Goal: Information Seeking & Learning: Learn about a topic

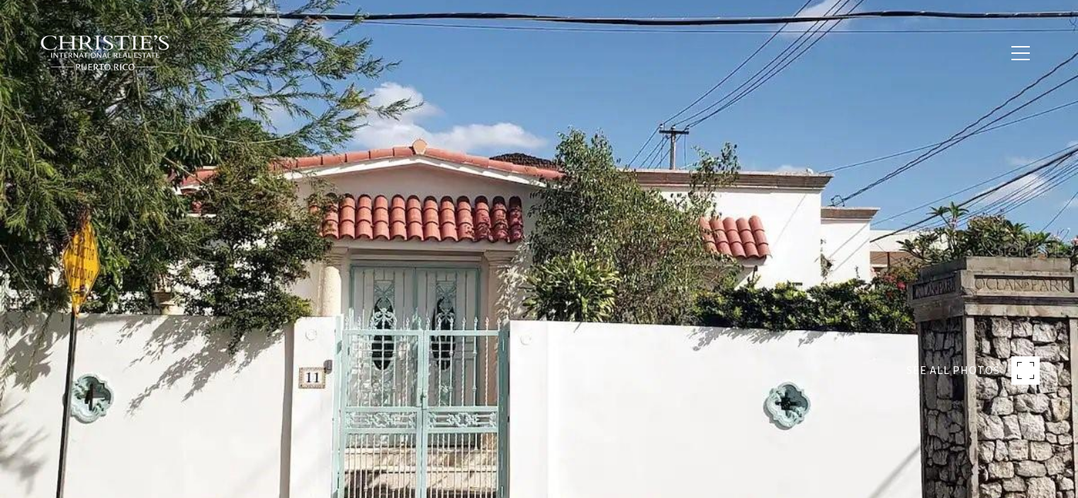
type input "**********"
type input "********"
type input "***"
type input "**********"
type input "**"
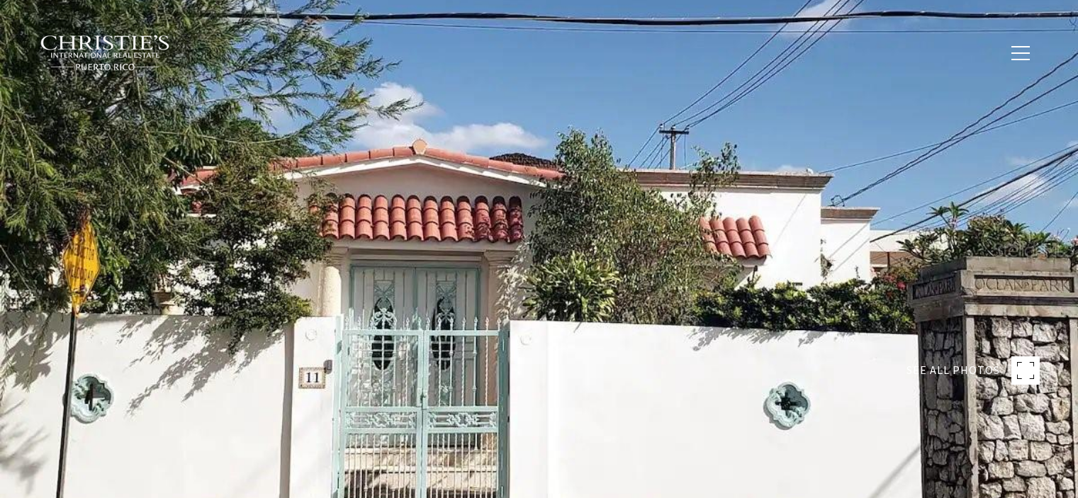
type input "**********"
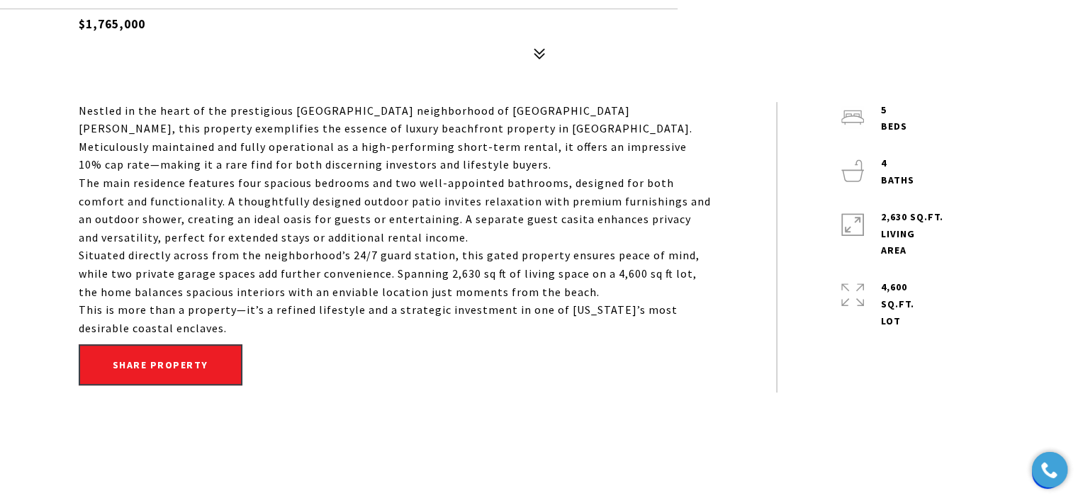
scroll to position [567, 0]
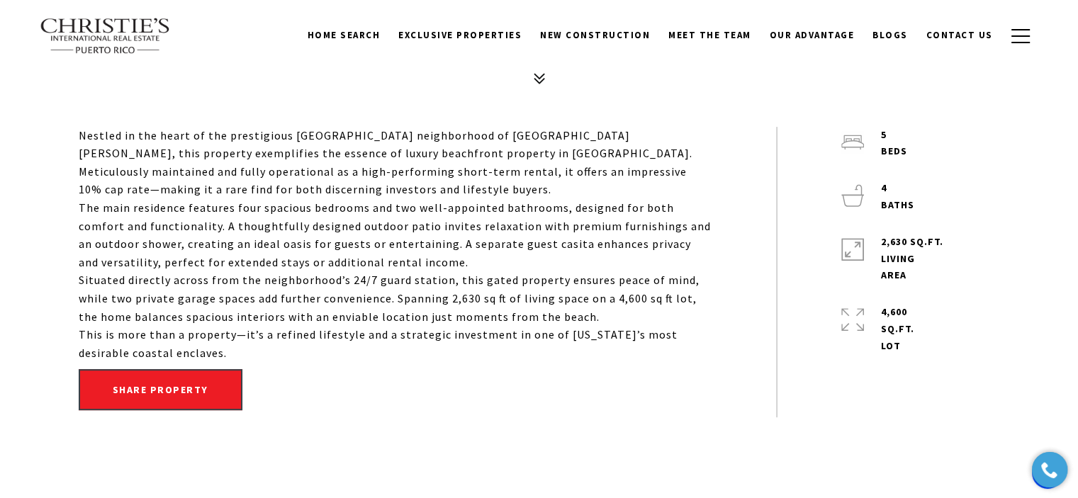
drag, startPoint x: 94, startPoint y: 150, endPoint x: 202, endPoint y: 351, distance: 229.2
click at [202, 351] on div "Nestled in the heart of the prestigious Ocean Park neighborhood of San Juan, th…" at bounding box center [539, 272] width 992 height 291
copy div "Nestled in the heart of the prestigious Ocean Park neighborhood of San Juan, th…"
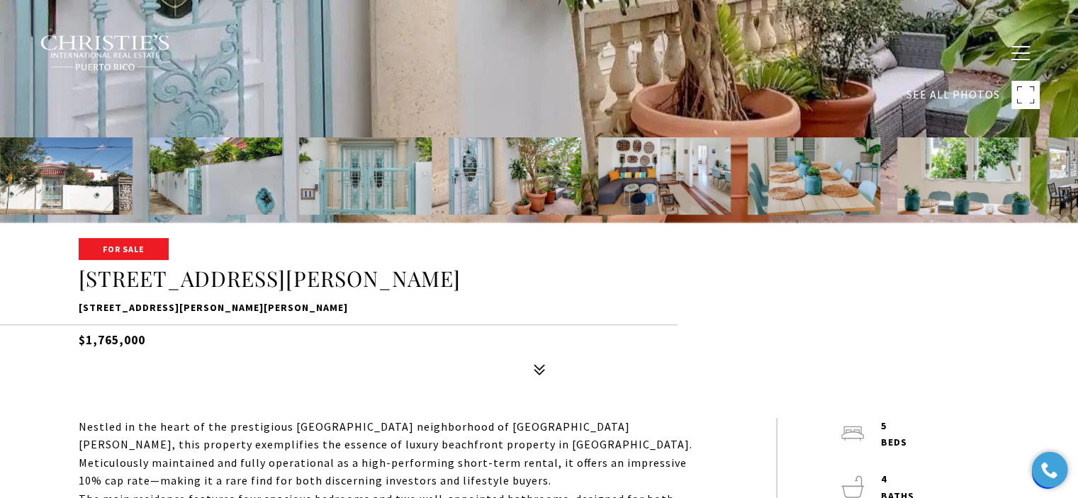
scroll to position [283, 0]
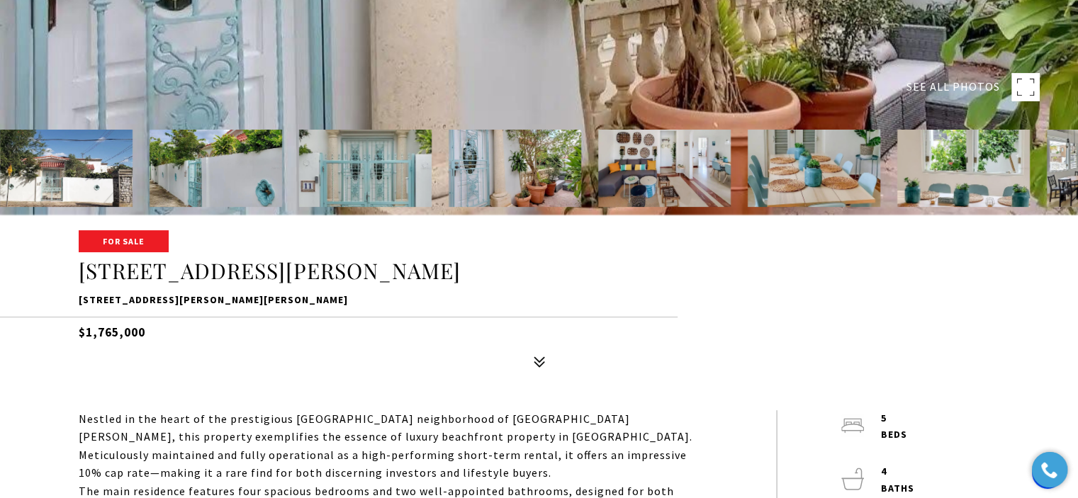
drag, startPoint x: 158, startPoint y: 334, endPoint x: 72, endPoint y: 339, distance: 85.9
click at [72, 339] on div "For Sale 11 SANTA ANA STREET 11 SANTA ANA ST, SAN JUAN, PR 00911 $1,765,000" at bounding box center [539, 303] width 992 height 143
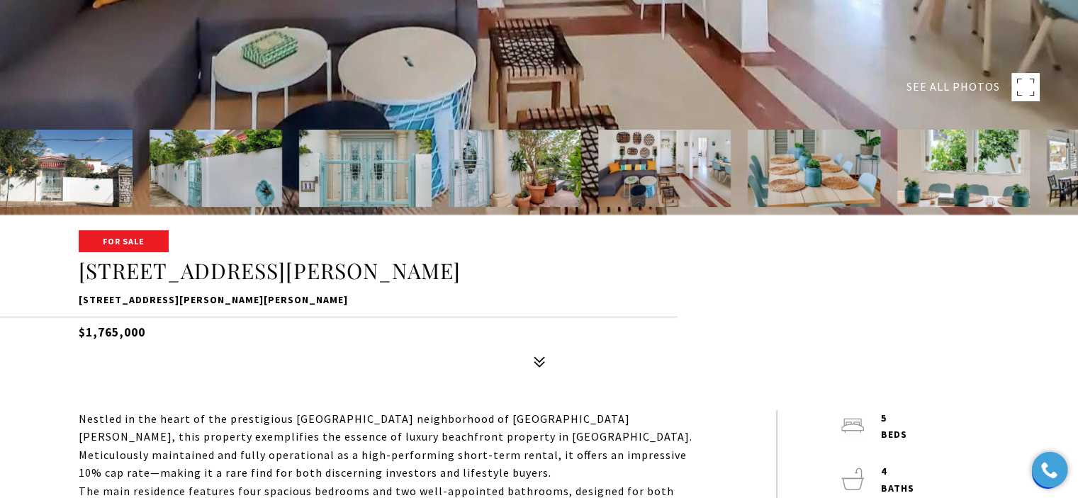
copy h5 "$1,765,000"
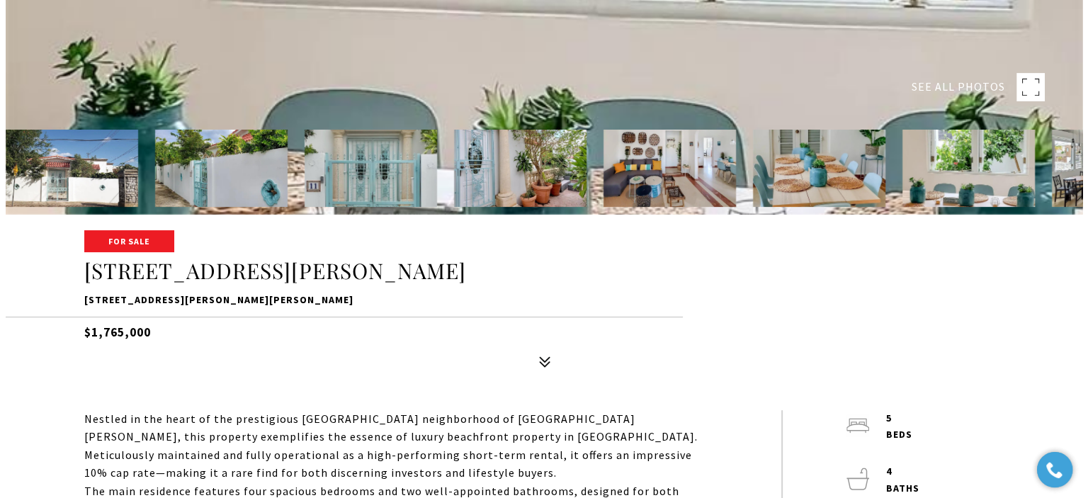
scroll to position [0, 0]
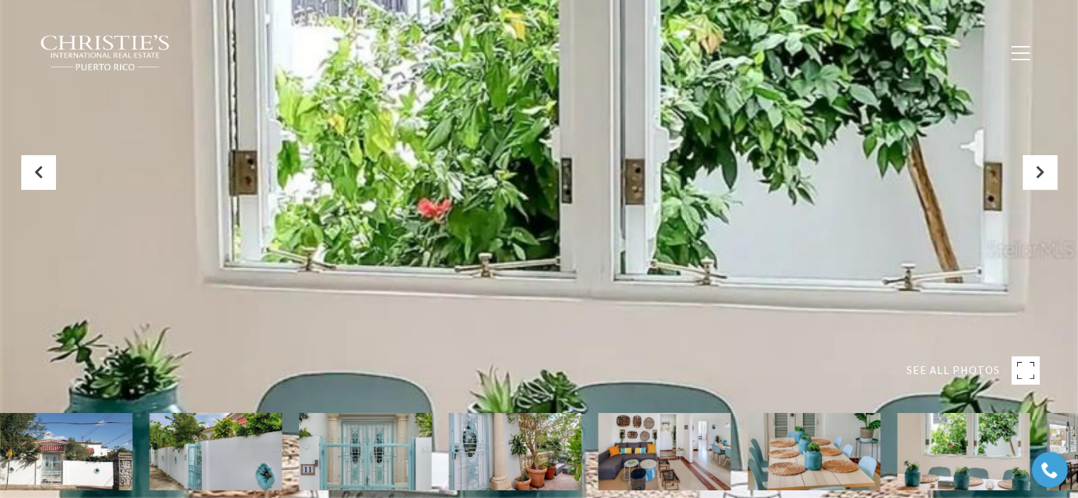
click at [563, 225] on div at bounding box center [539, 249] width 1078 height 498
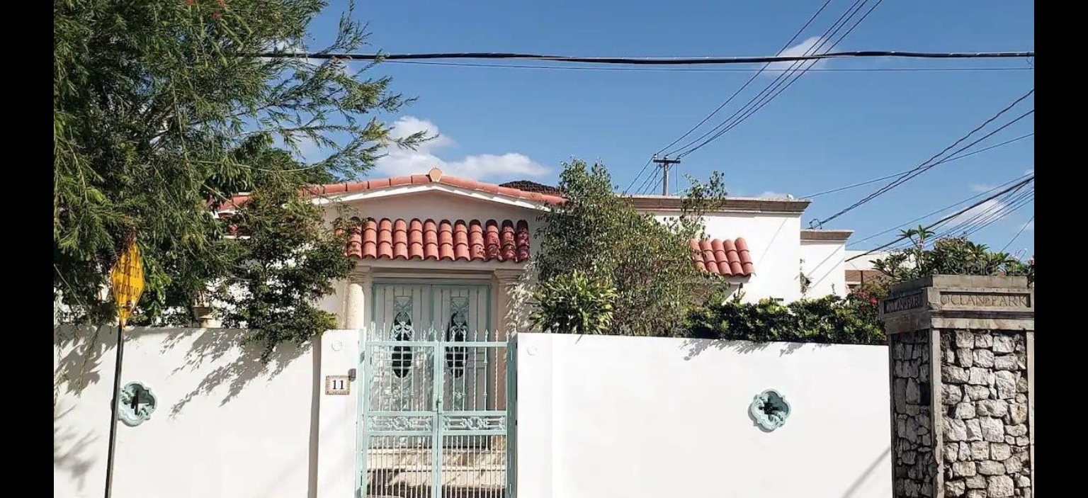
scroll to position [142, 0]
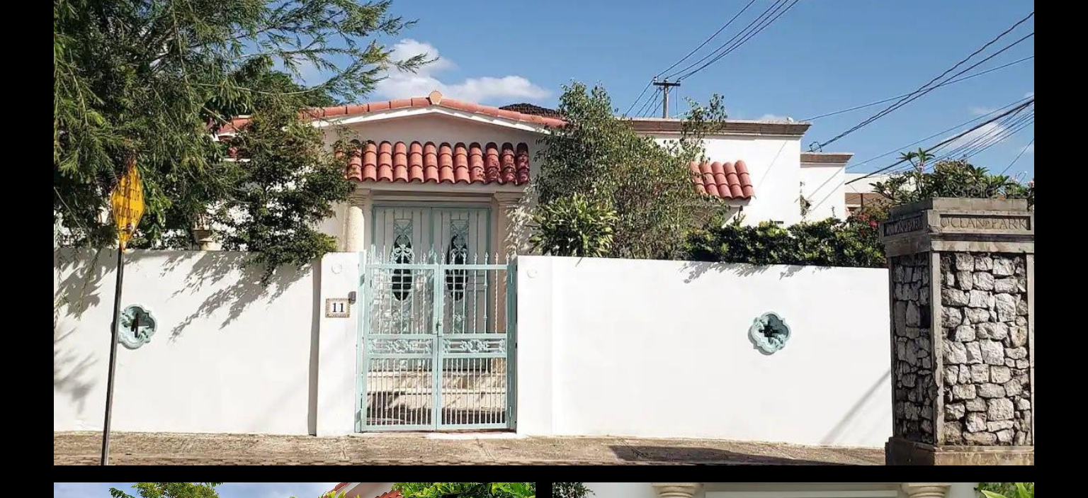
drag, startPoint x: 422, startPoint y: 153, endPoint x: 395, endPoint y: 150, distance: 27.2
click at [395, 150] on div at bounding box center [544, 190] width 981 height 549
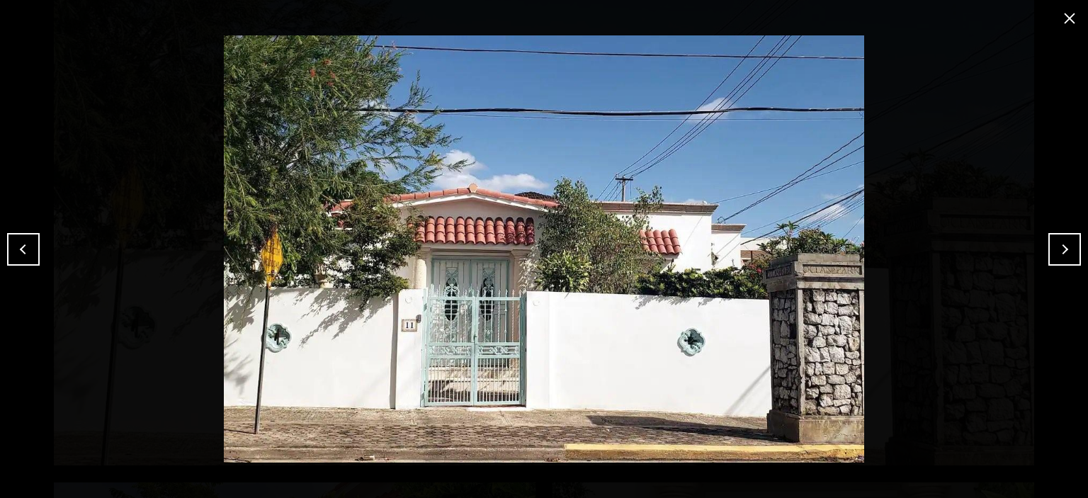
click at [1069, 251] on button "Next" at bounding box center [1065, 249] width 33 height 33
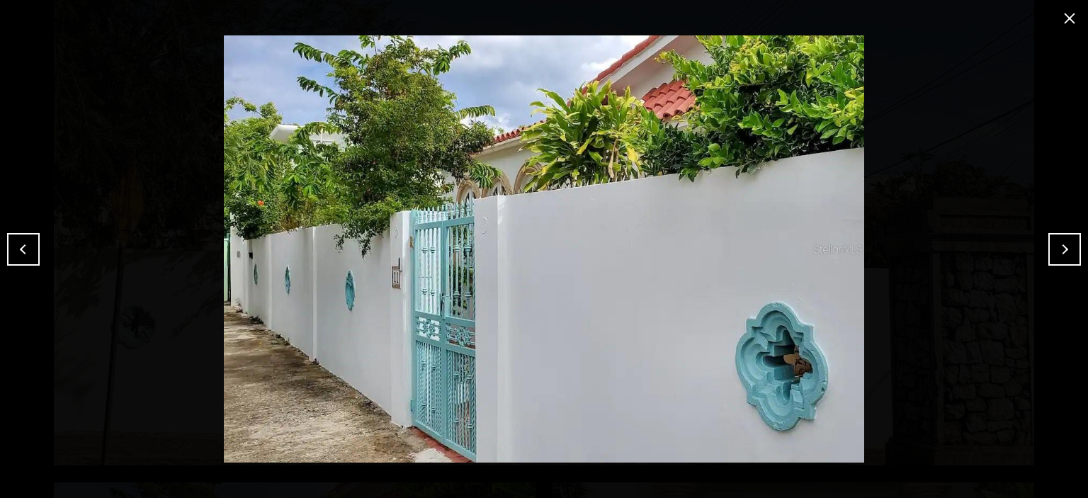
click at [1054, 252] on button "Next" at bounding box center [1065, 249] width 33 height 33
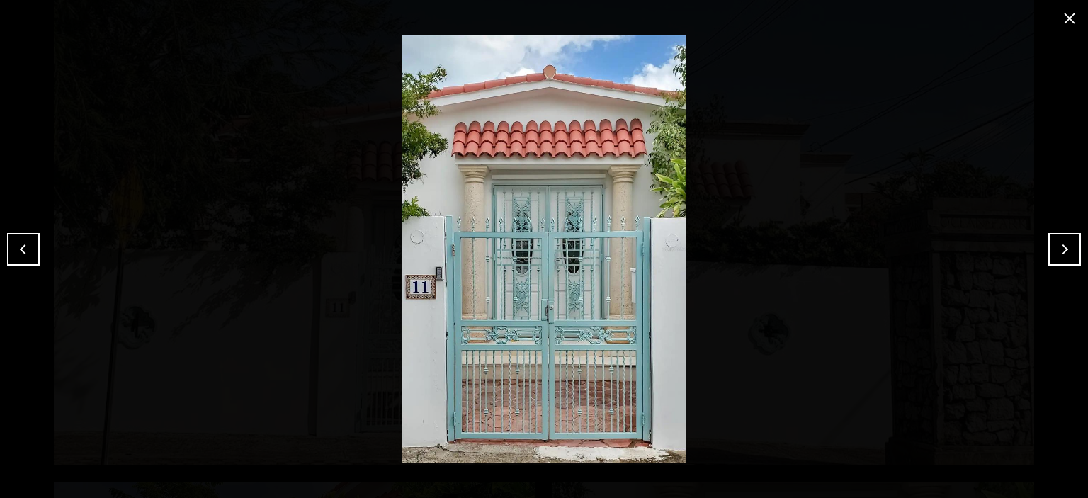
click at [1057, 253] on button "Next" at bounding box center [1065, 249] width 33 height 33
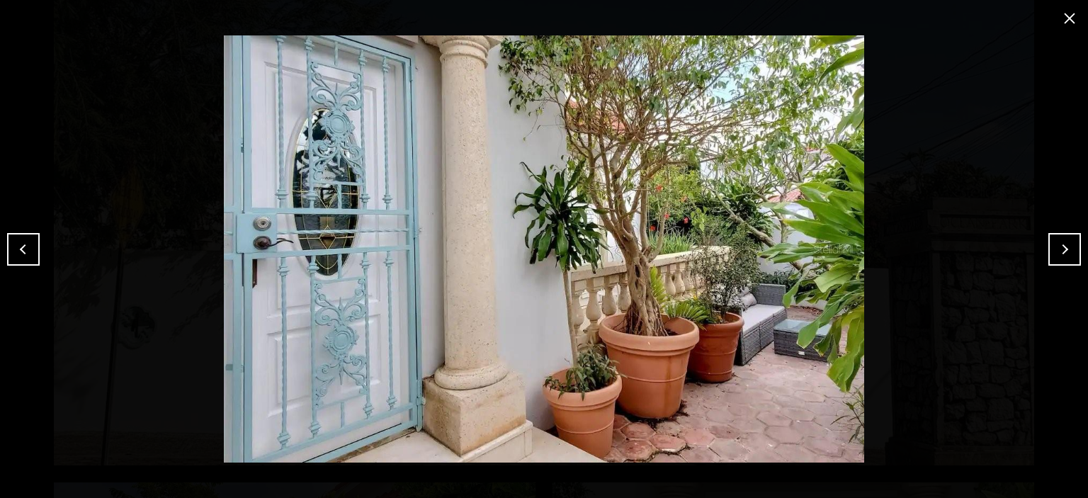
click at [1057, 253] on button "Next" at bounding box center [1065, 249] width 33 height 33
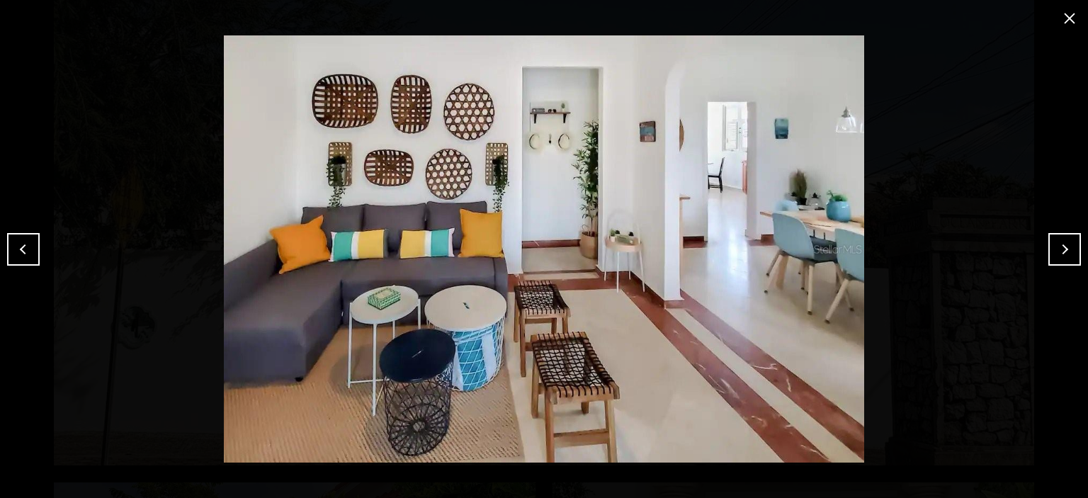
click at [1057, 253] on button "Next" at bounding box center [1065, 249] width 33 height 33
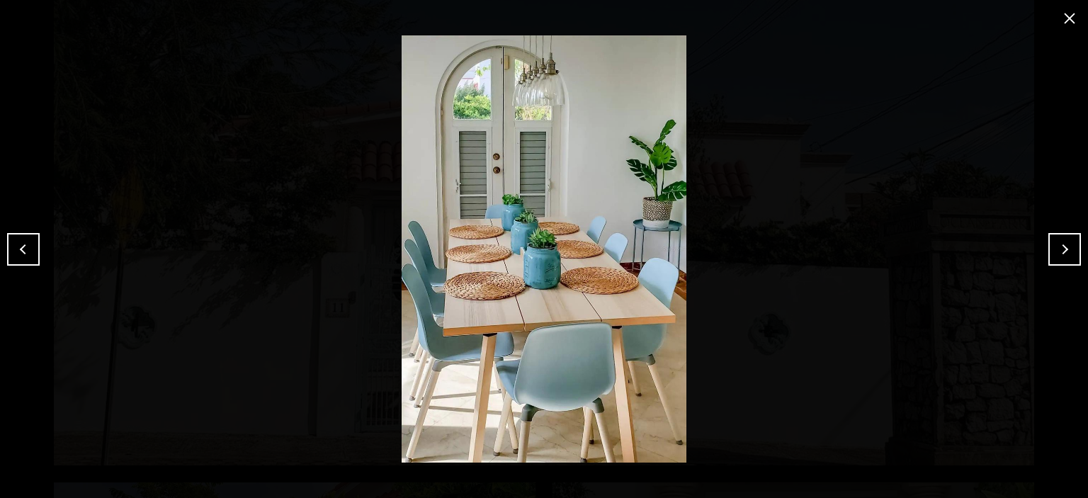
click at [1061, 247] on button "Next" at bounding box center [1065, 249] width 33 height 33
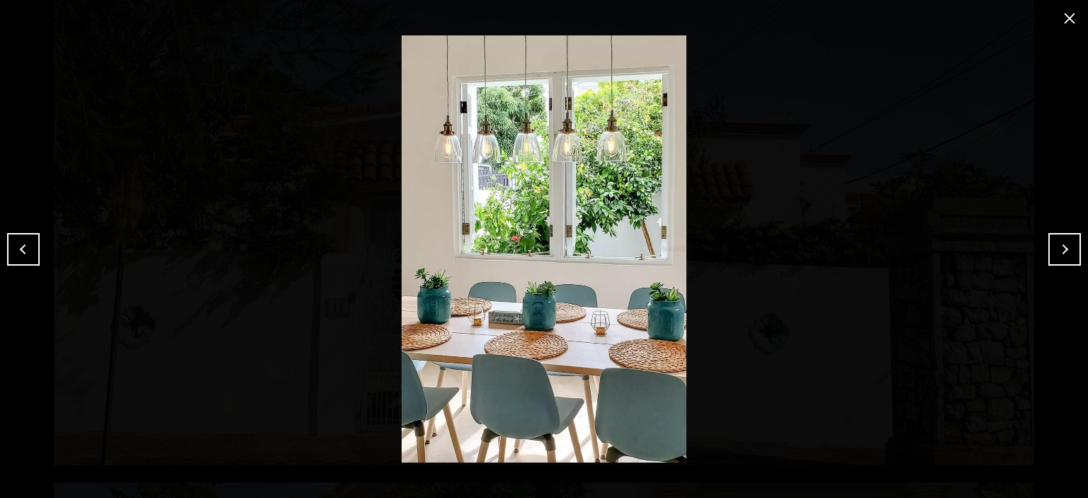
drag, startPoint x: 558, startPoint y: 178, endPoint x: 14, endPoint y: 243, distance: 547.4
click at [14, 243] on button "Previous" at bounding box center [23, 249] width 33 height 33
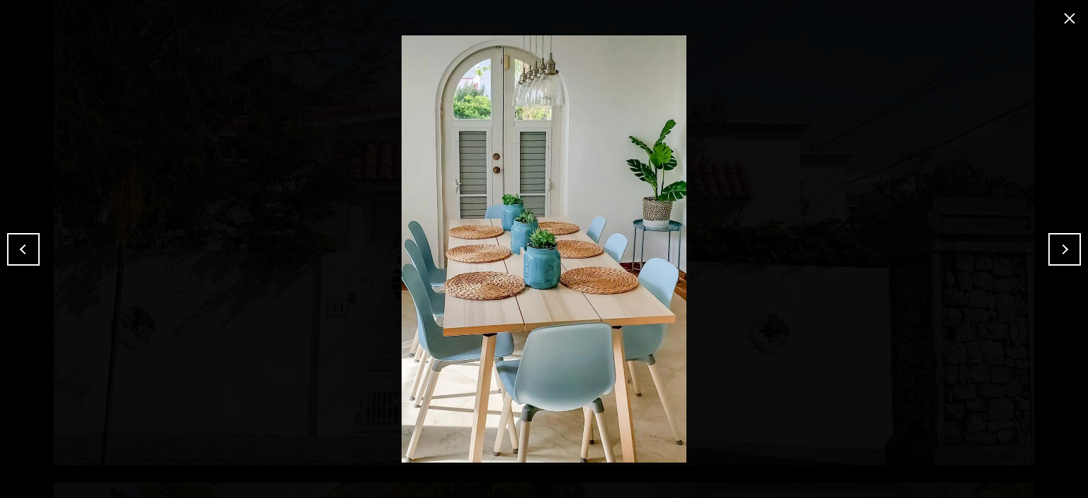
click at [28, 257] on button "Previous" at bounding box center [23, 249] width 33 height 33
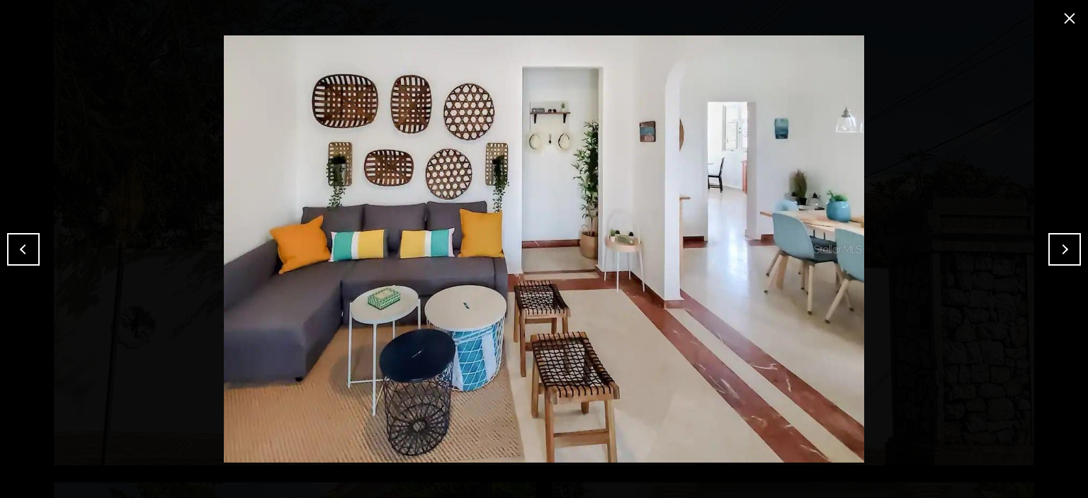
click at [28, 257] on button "Previous" at bounding box center [23, 249] width 33 height 33
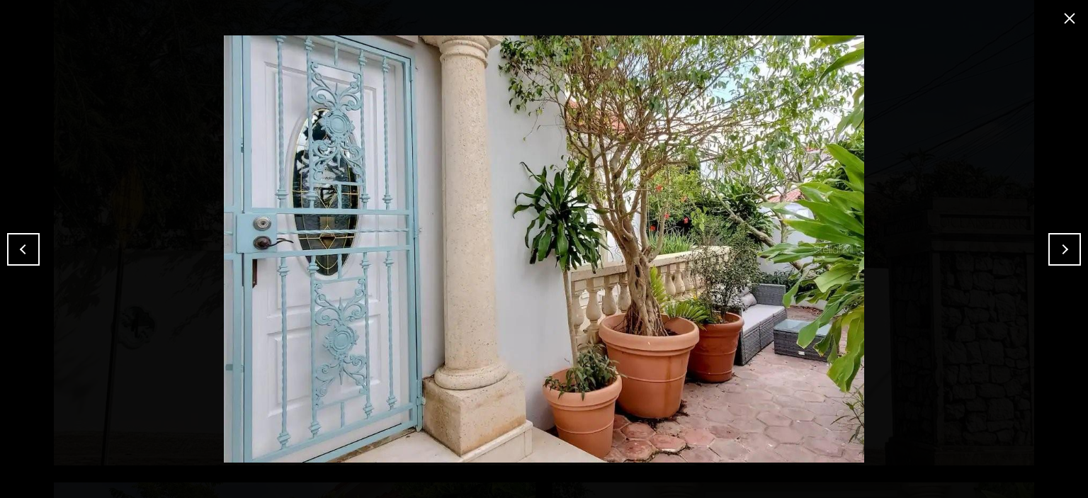
click at [1074, 253] on button "Next" at bounding box center [1065, 249] width 33 height 33
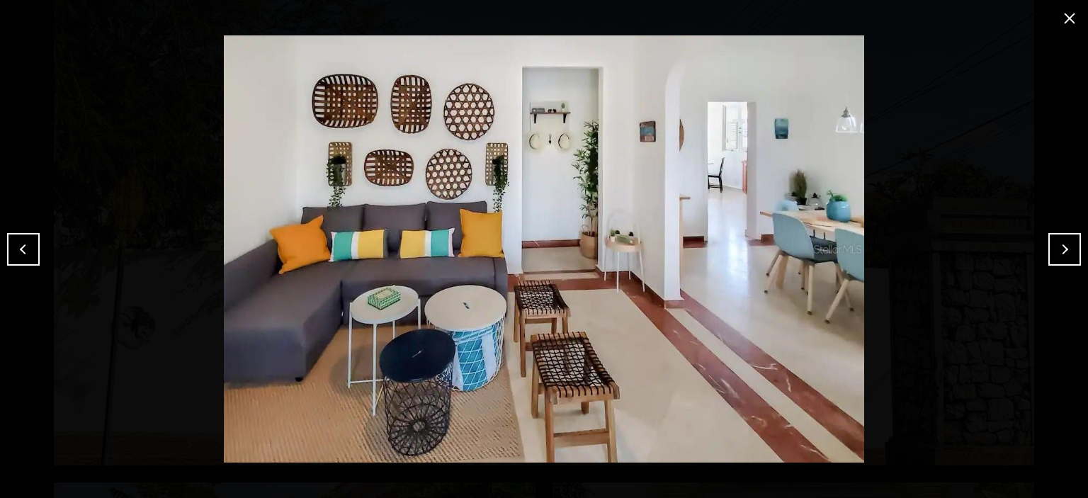
click at [1076, 247] on button "Next" at bounding box center [1065, 249] width 33 height 33
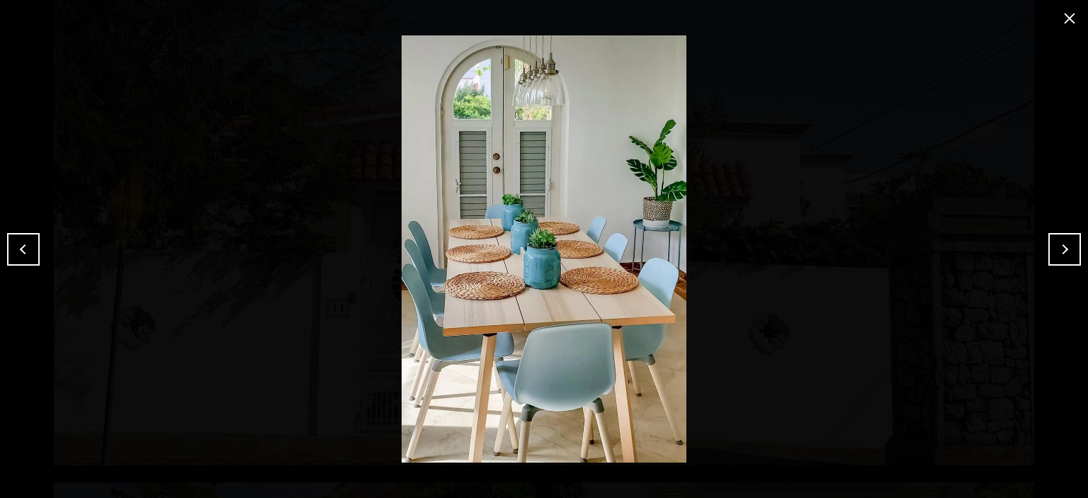
click at [1069, 249] on button "Next" at bounding box center [1065, 249] width 33 height 33
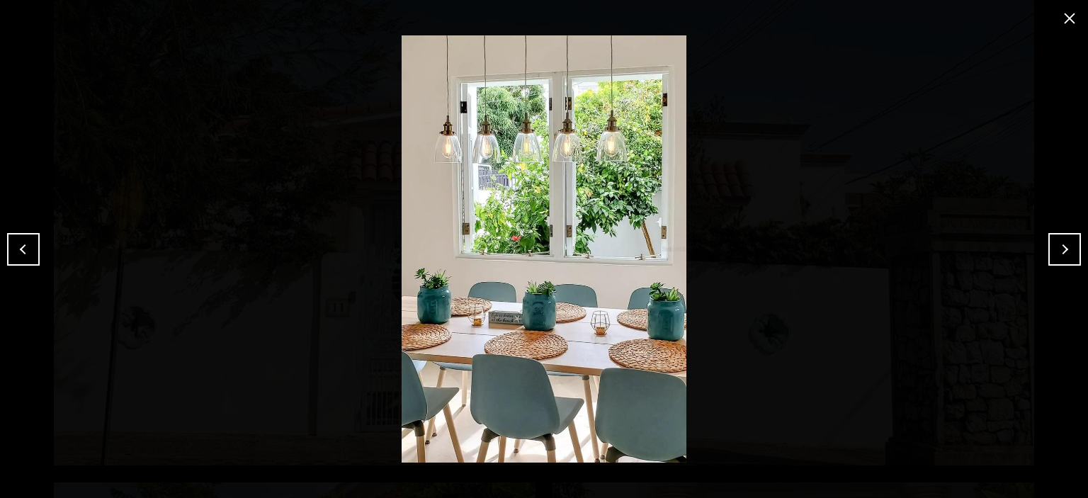
click at [1069, 250] on button "Next" at bounding box center [1065, 249] width 33 height 33
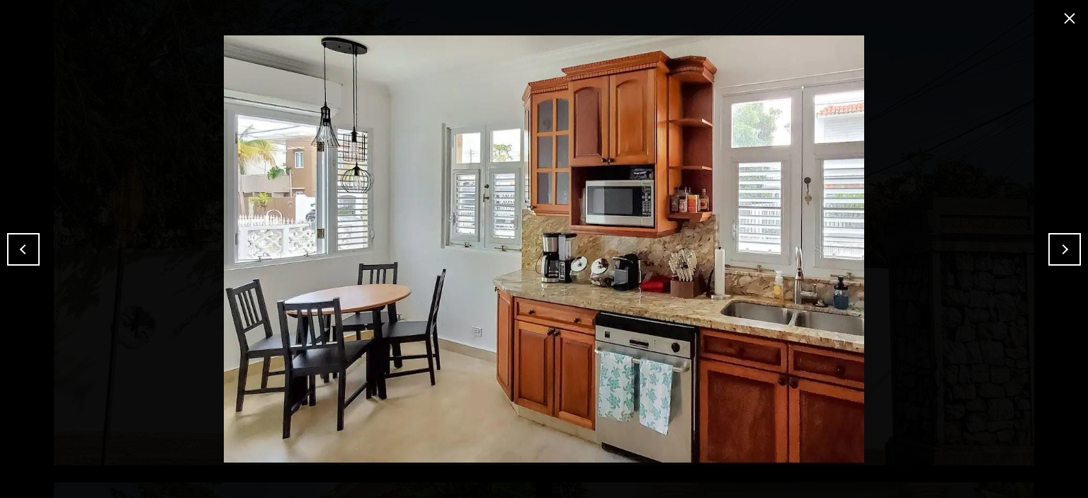
click at [1067, 252] on button "Next" at bounding box center [1065, 249] width 33 height 33
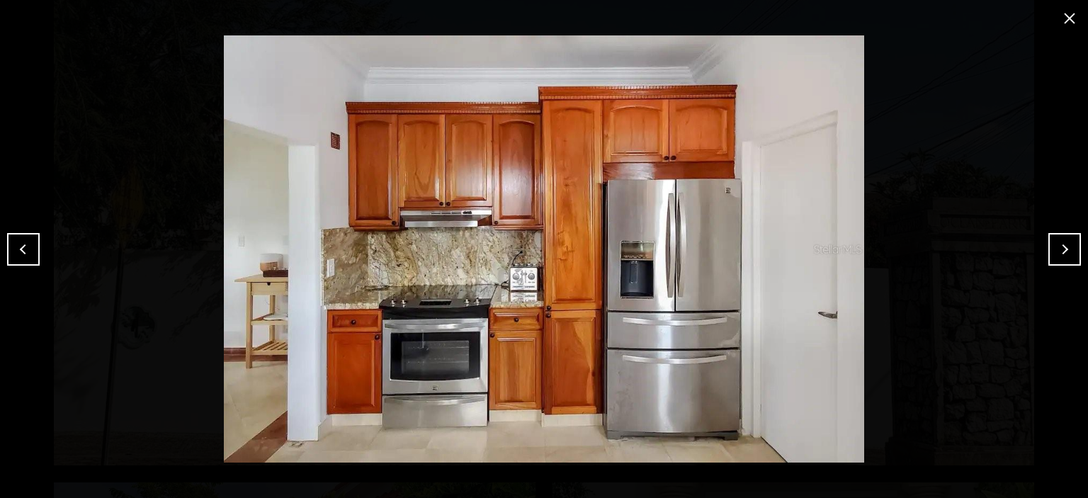
click at [26, 257] on button "Previous" at bounding box center [23, 249] width 33 height 33
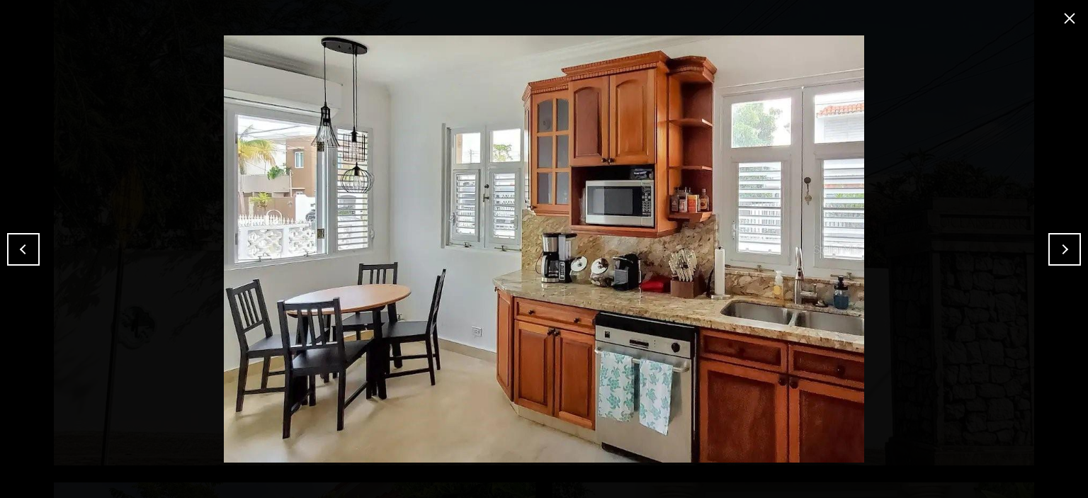
click at [1057, 252] on button "Next" at bounding box center [1065, 249] width 33 height 33
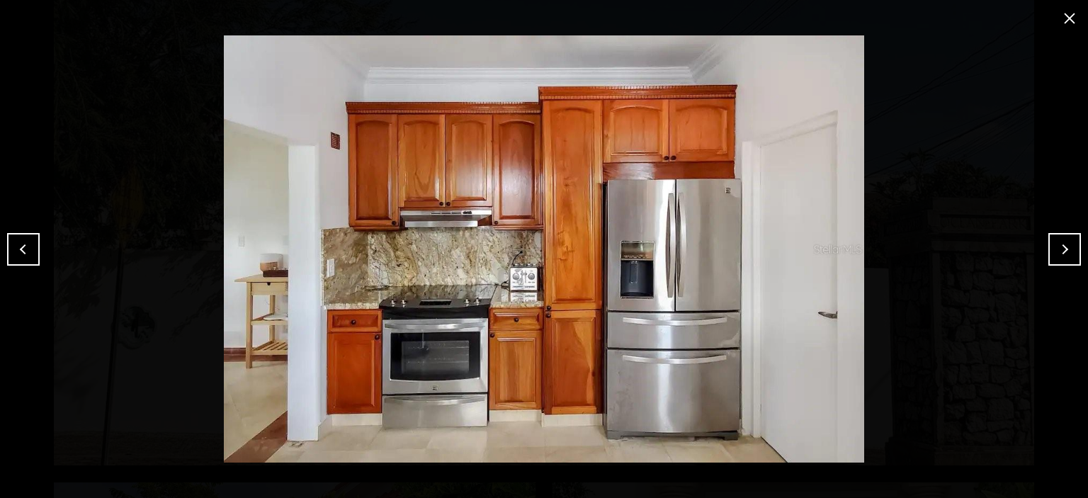
click at [1057, 252] on button "Next" at bounding box center [1065, 249] width 33 height 33
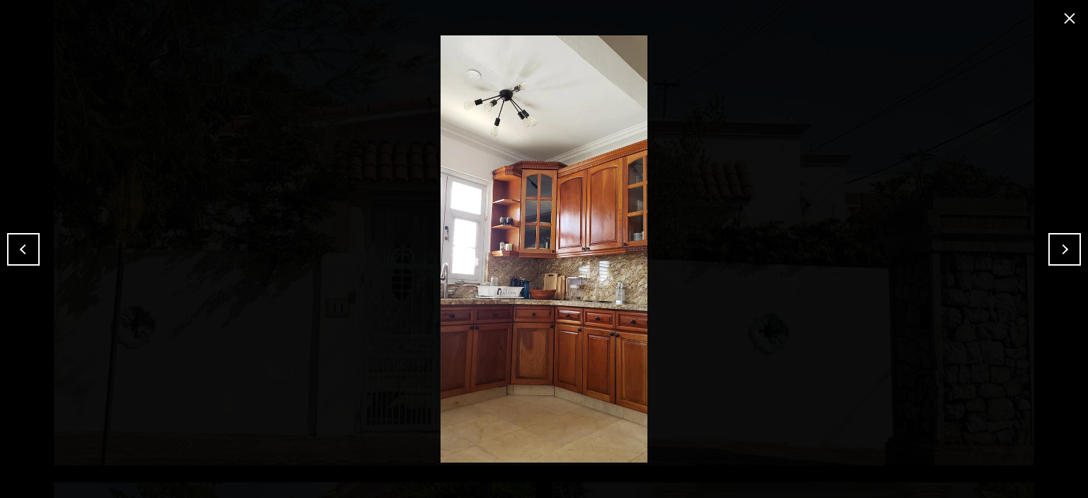
click at [1057, 252] on button "Next" at bounding box center [1065, 249] width 33 height 33
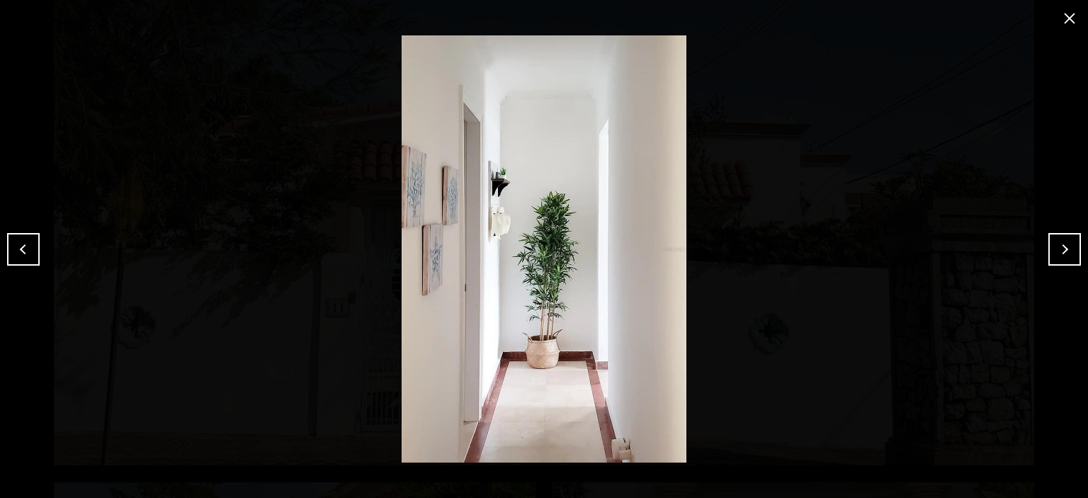
click at [1057, 252] on button "Next" at bounding box center [1065, 249] width 33 height 33
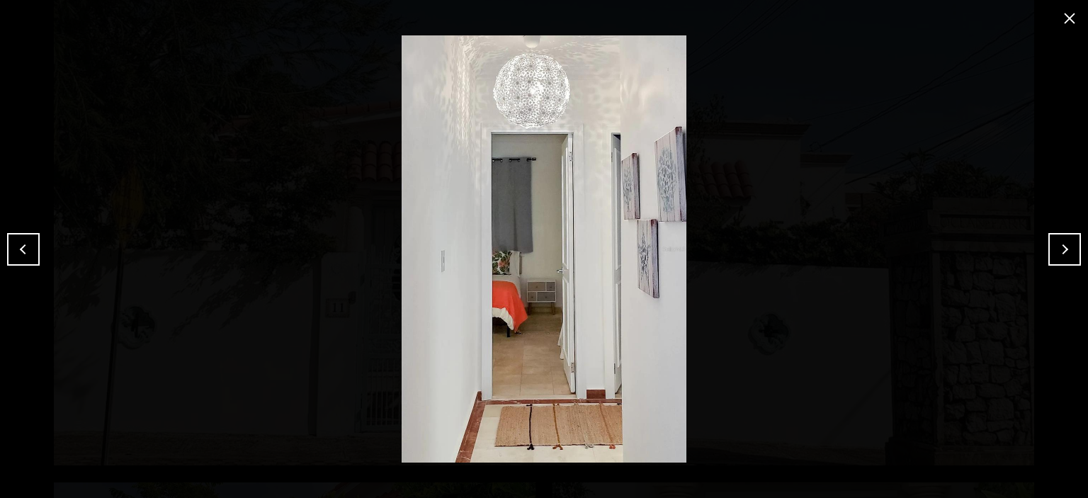
click at [1057, 252] on button "Next" at bounding box center [1065, 249] width 33 height 33
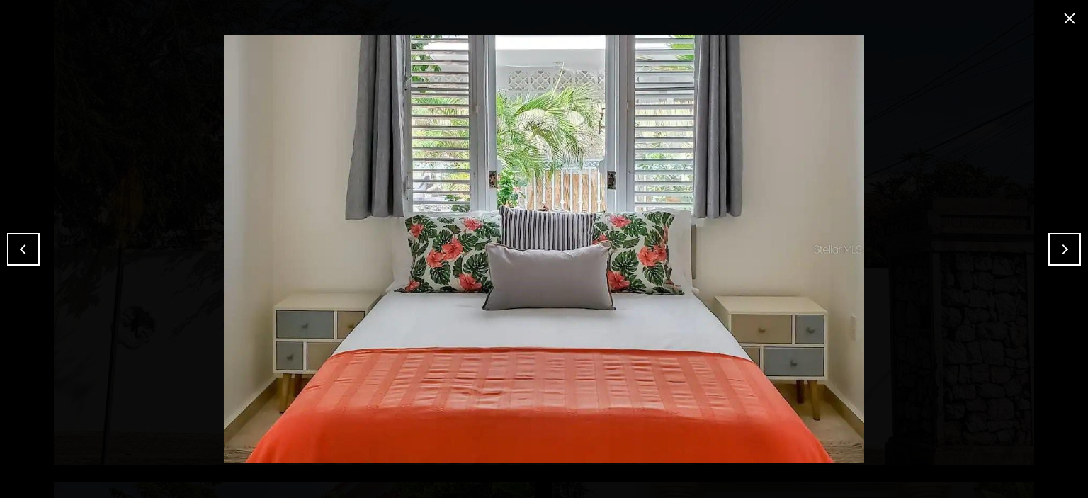
click at [1071, 252] on button "Next" at bounding box center [1065, 249] width 33 height 33
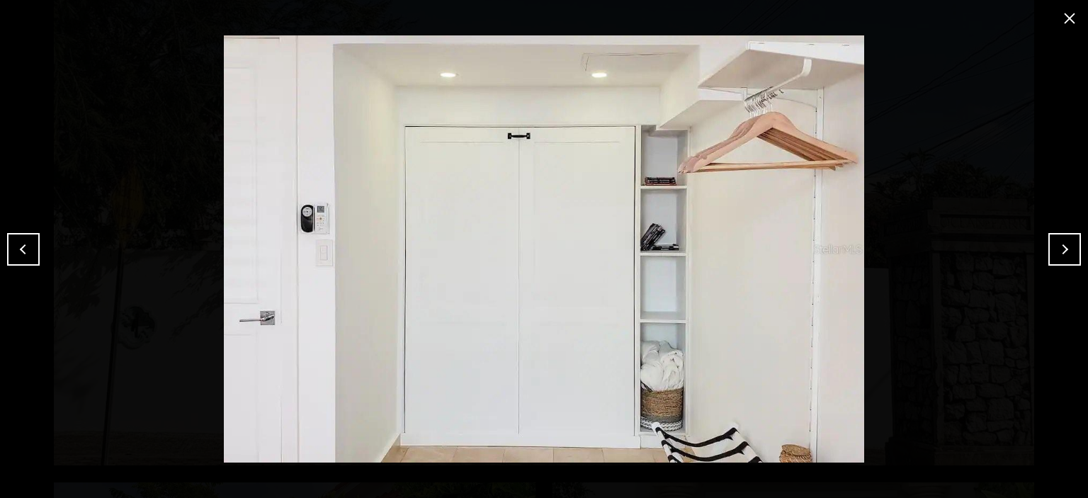
click at [1071, 253] on button "Next" at bounding box center [1065, 249] width 33 height 33
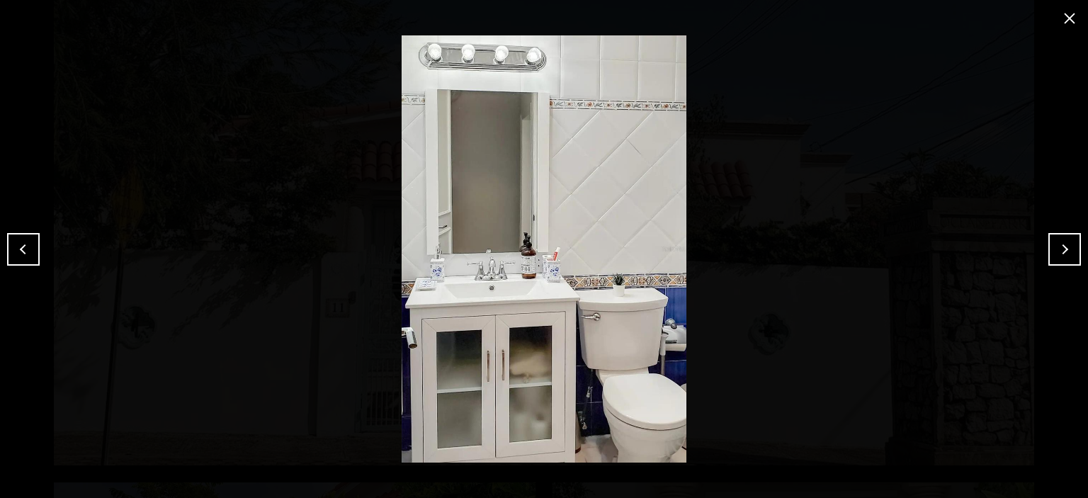
click at [1071, 253] on button "Next" at bounding box center [1065, 249] width 33 height 33
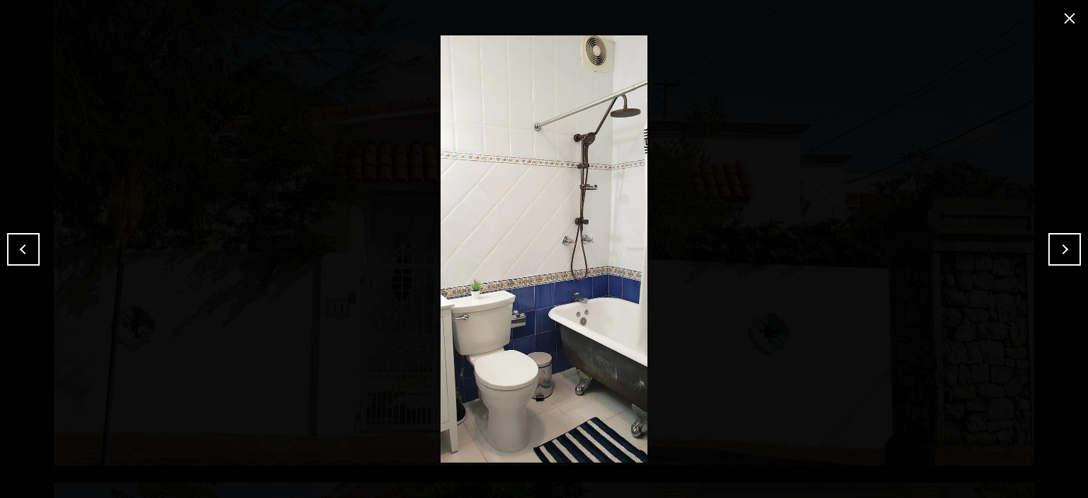
click at [1069, 254] on button "Next" at bounding box center [1065, 249] width 33 height 33
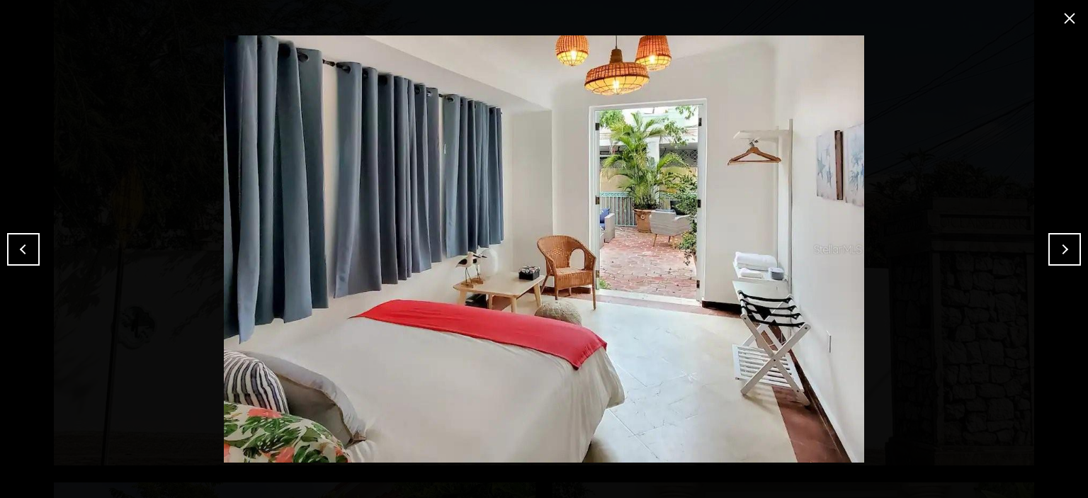
click at [1069, 254] on button "Next" at bounding box center [1065, 249] width 33 height 33
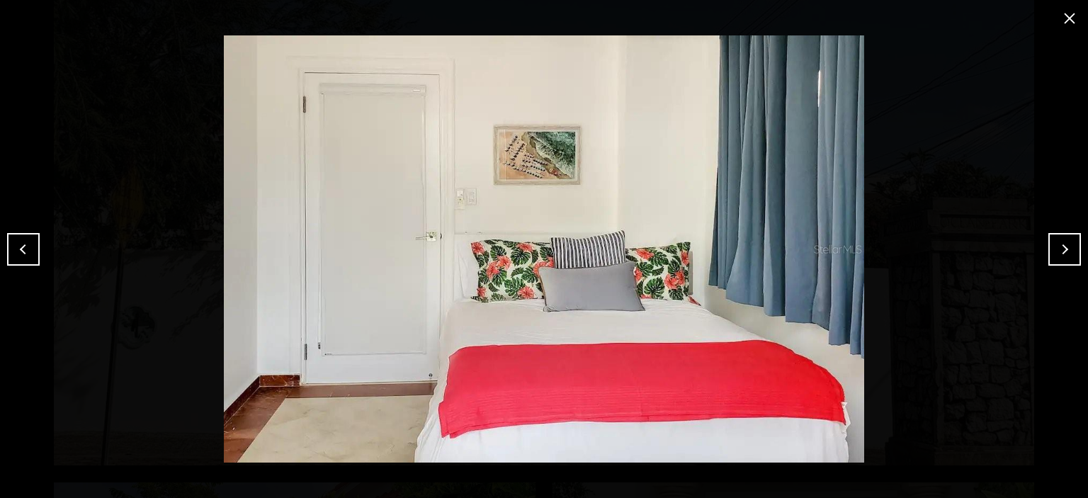
click at [1069, 254] on button "Next" at bounding box center [1065, 249] width 33 height 33
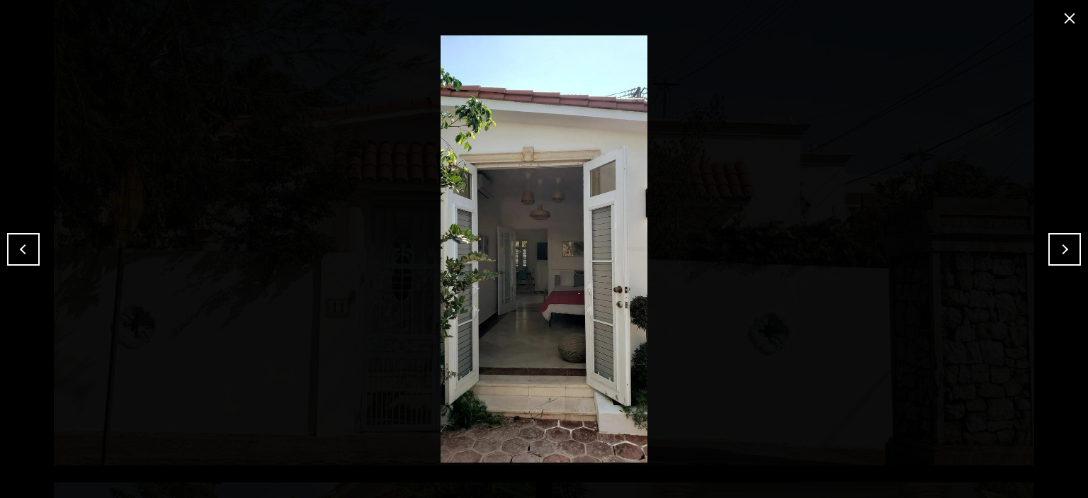
click at [1069, 255] on button "Next" at bounding box center [1065, 249] width 33 height 33
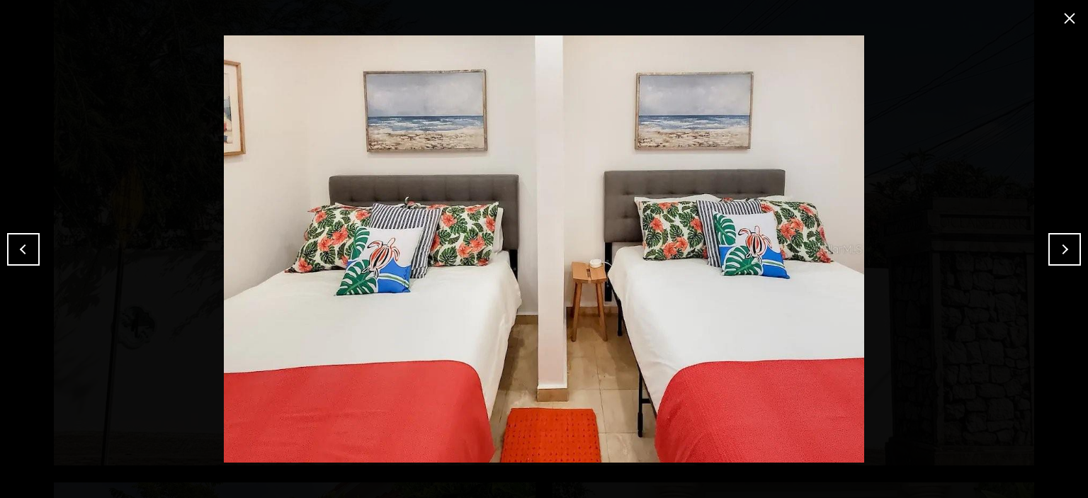
click at [1077, 252] on button "Next" at bounding box center [1065, 249] width 33 height 33
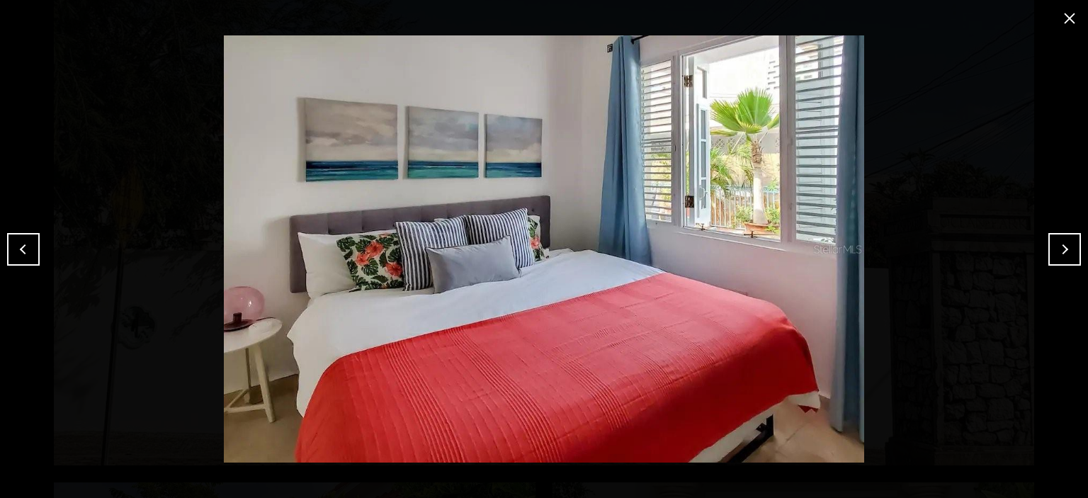
click at [1065, 257] on button "Next" at bounding box center [1065, 249] width 33 height 33
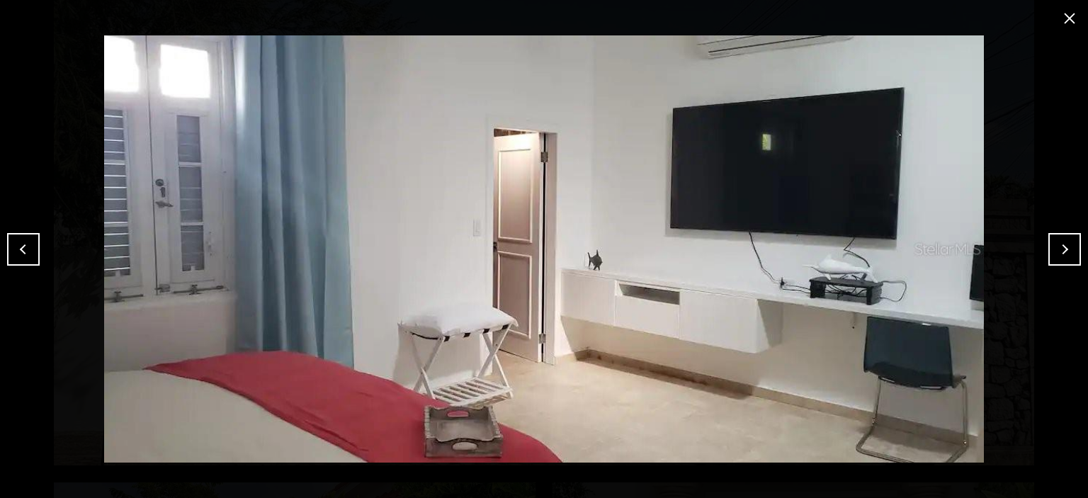
click at [1065, 257] on button "Next" at bounding box center [1065, 249] width 33 height 33
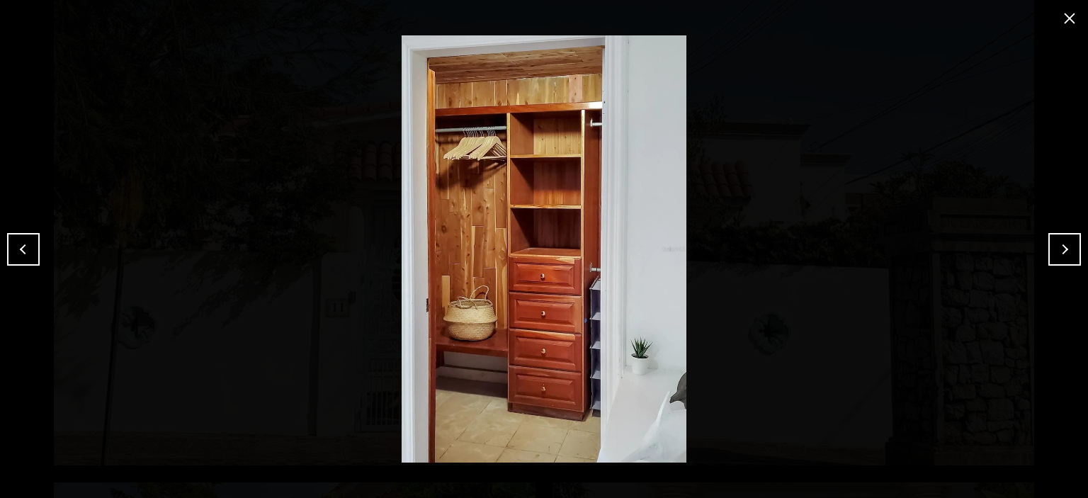
click at [1065, 257] on button "Next" at bounding box center [1065, 249] width 33 height 33
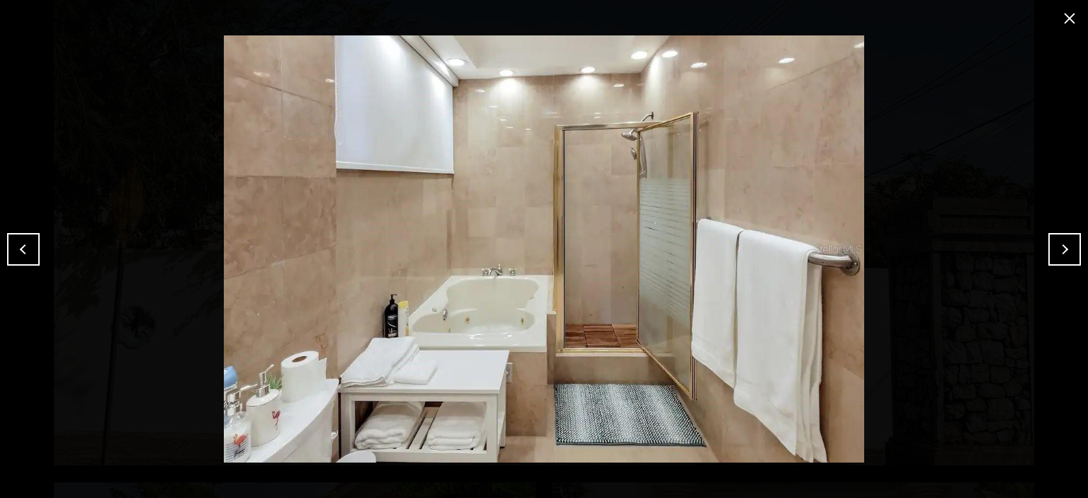
click at [1065, 252] on button "Next" at bounding box center [1065, 249] width 33 height 33
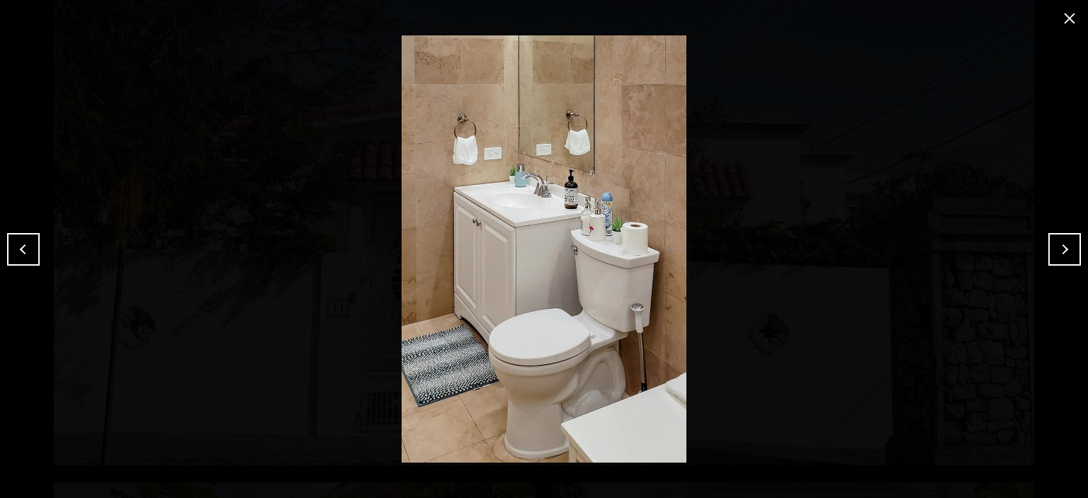
click at [1065, 252] on button "Next" at bounding box center [1065, 249] width 33 height 33
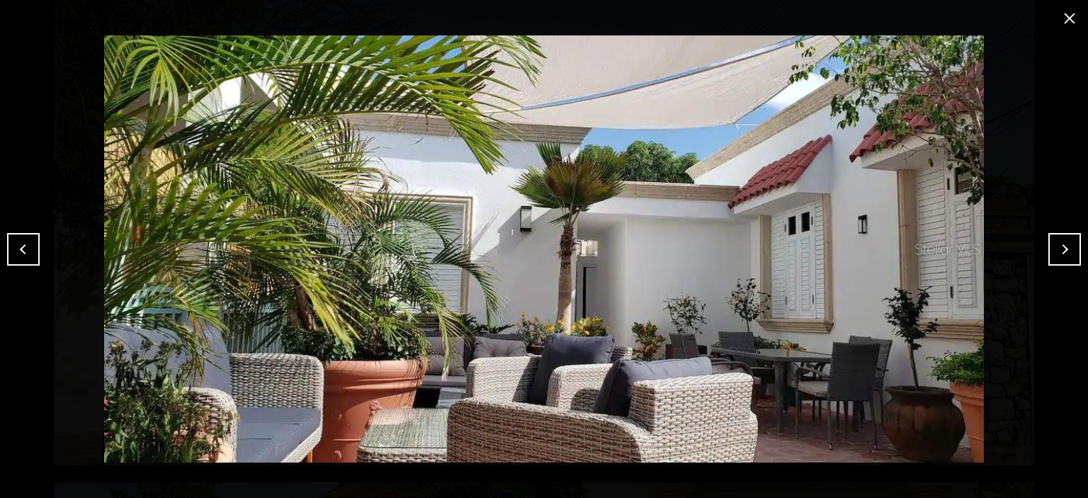
click at [1065, 252] on button "Next" at bounding box center [1065, 249] width 33 height 33
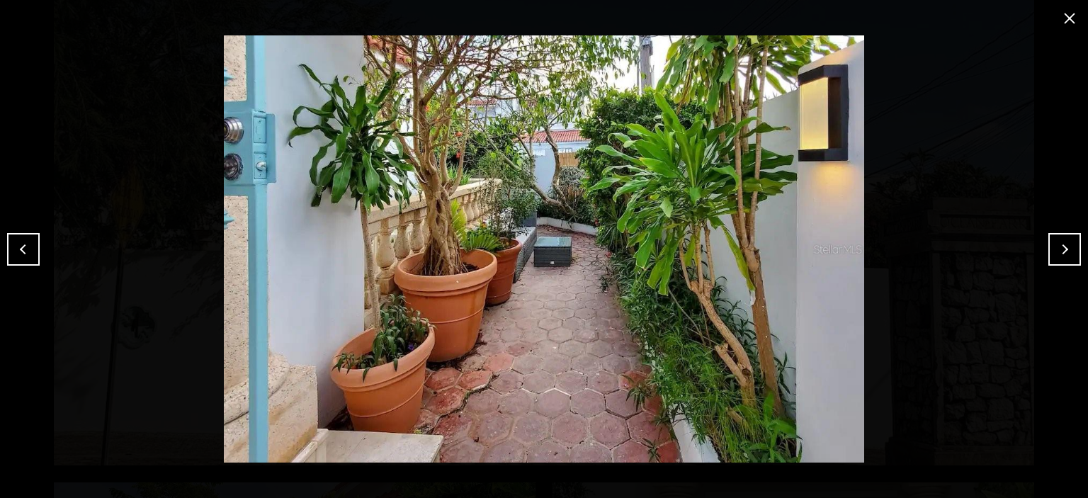
click at [37, 237] on button "Previous" at bounding box center [23, 249] width 33 height 33
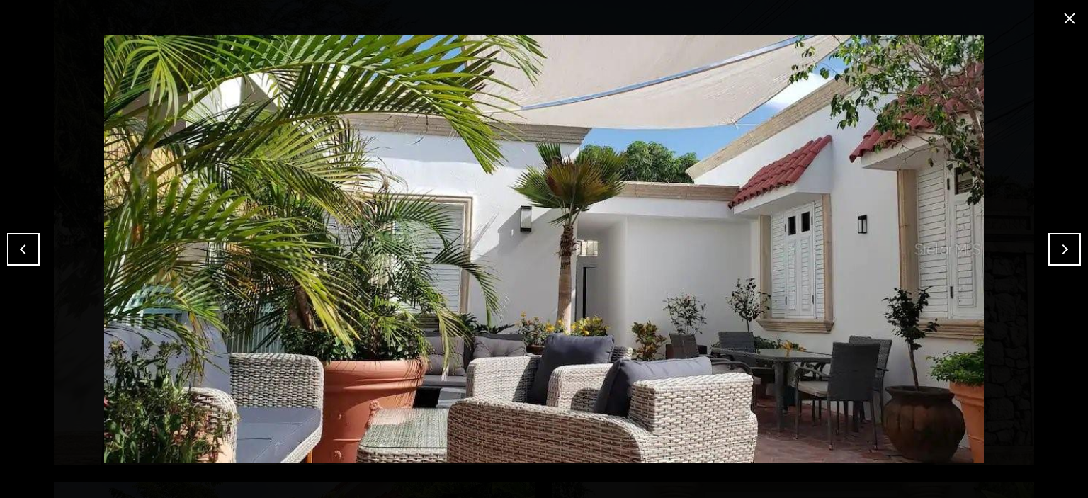
click at [1068, 16] on button "close modal" at bounding box center [1070, 18] width 23 height 23
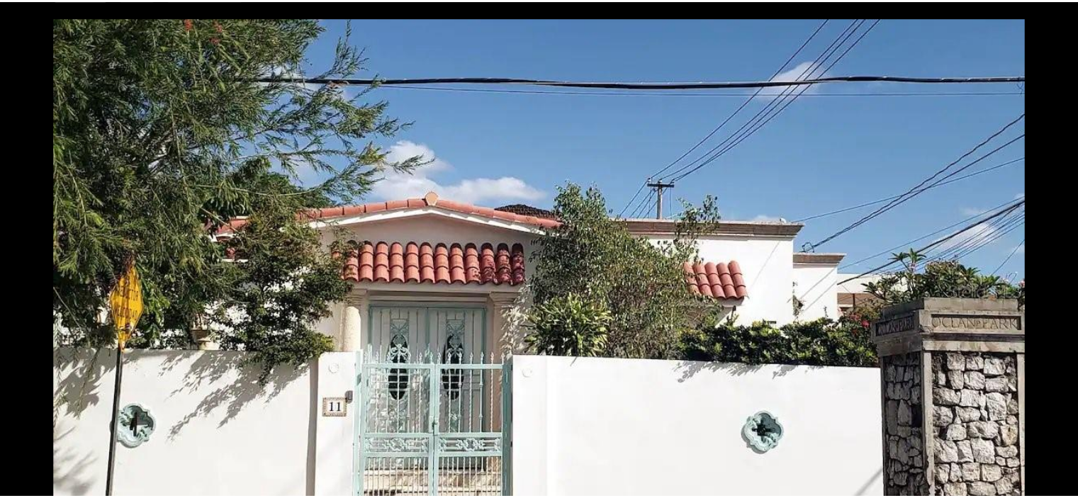
scroll to position [0, 0]
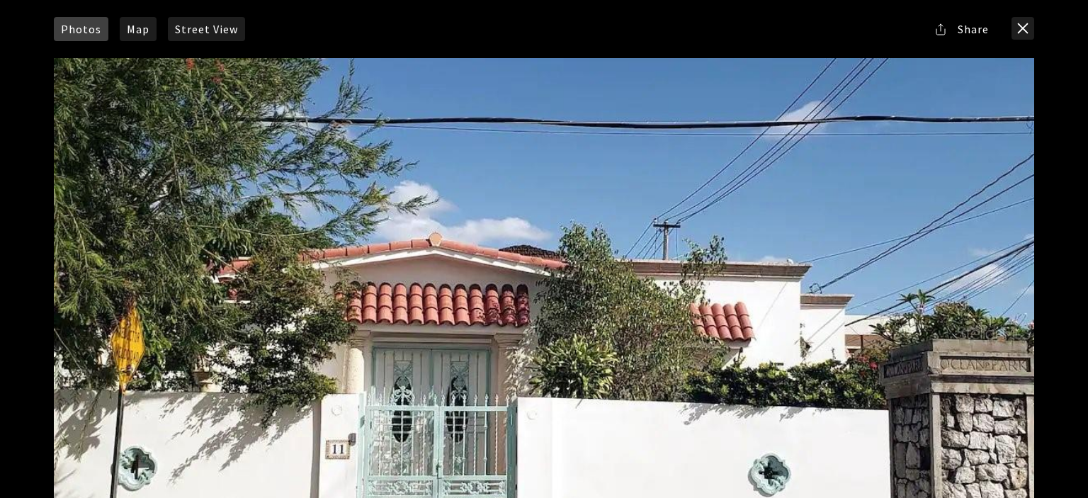
click at [1019, 25] on button "close modal" at bounding box center [1023, 28] width 23 height 23
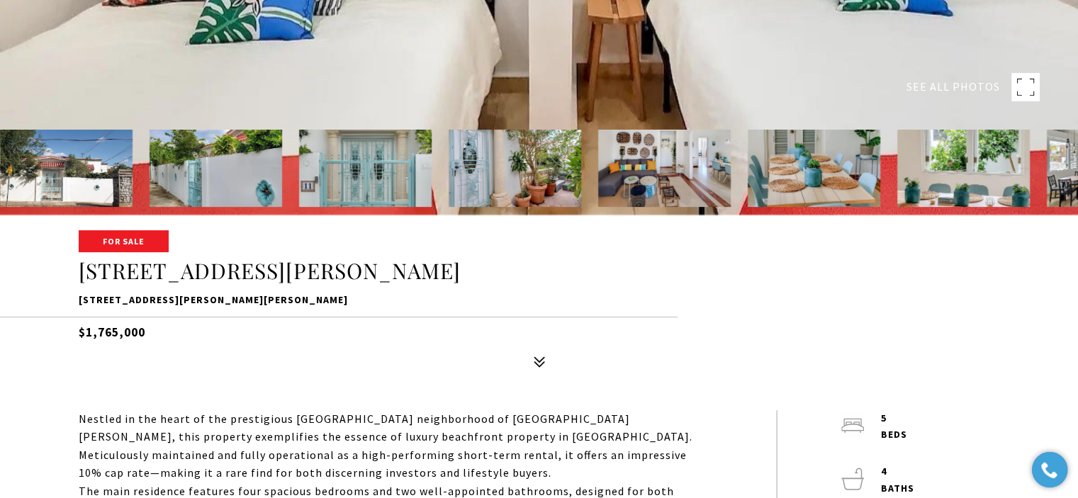
scroll to position [496, 0]
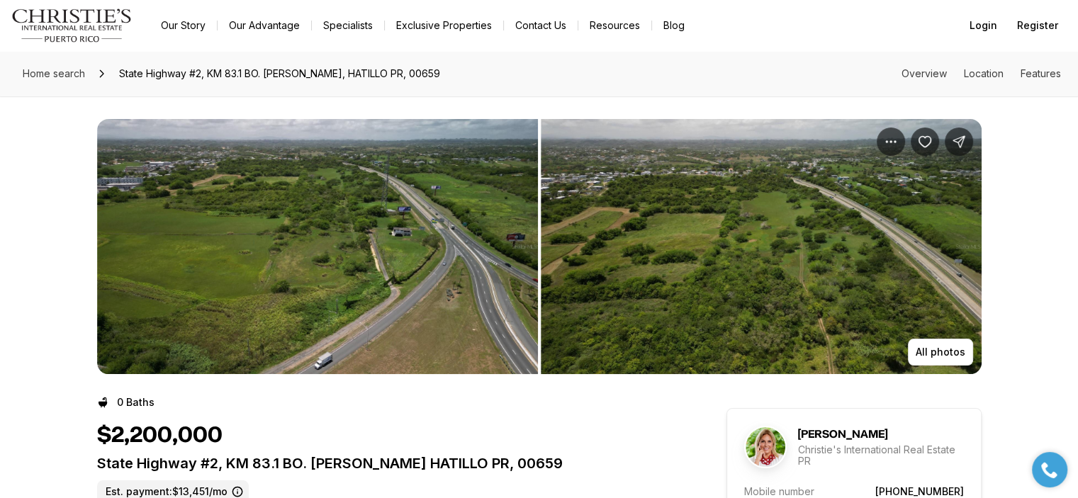
scroll to position [283, 0]
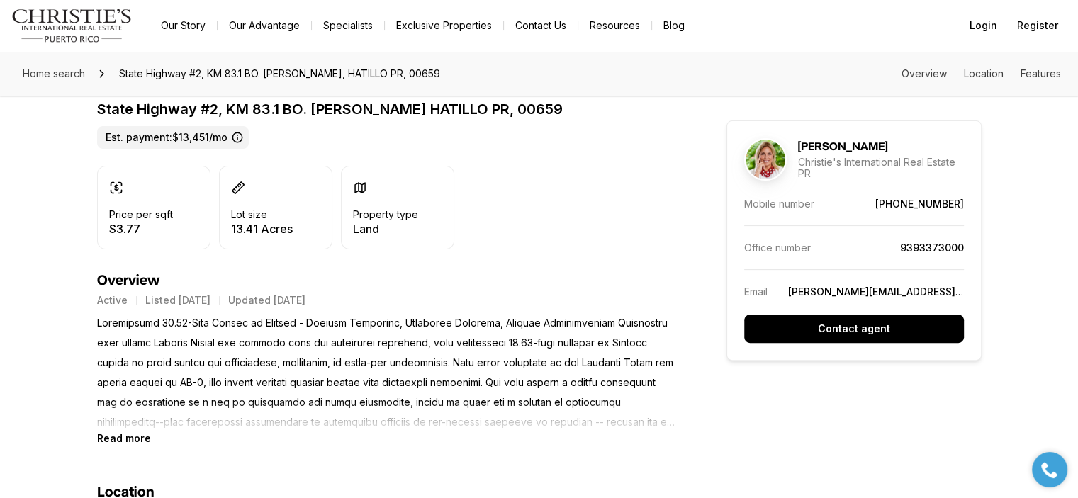
scroll to position [496, 0]
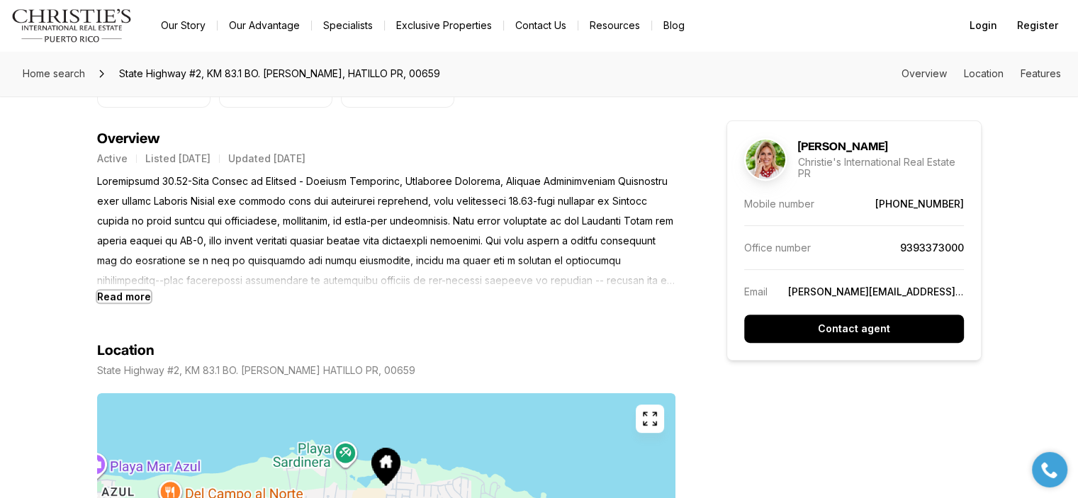
click at [132, 301] on b "Read more" at bounding box center [124, 297] width 54 height 12
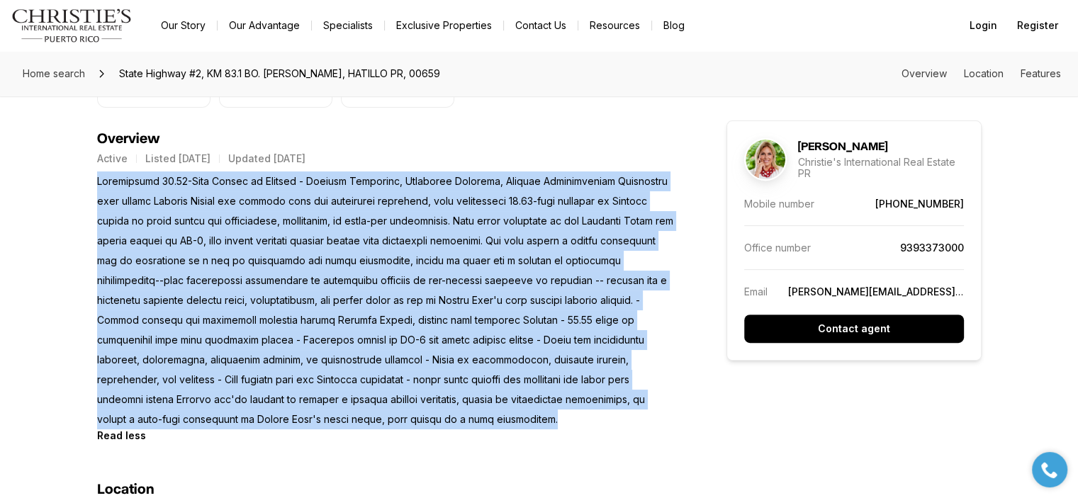
drag, startPoint x: 96, startPoint y: 175, endPoint x: 284, endPoint y: 413, distance: 303.3
click at [284, 413] on p at bounding box center [386, 300] width 578 height 258
copy p "Exceptional 13.43-Acre Parcel in Hatillo - Coastal Proximity, Strategic Locatio…"
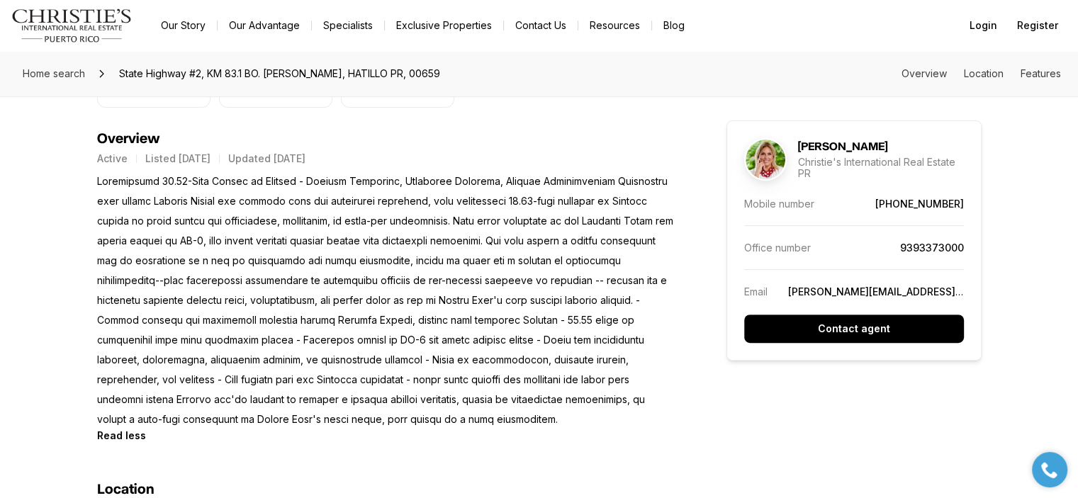
click at [434, 130] on h4 "Overview" at bounding box center [386, 138] width 578 height 17
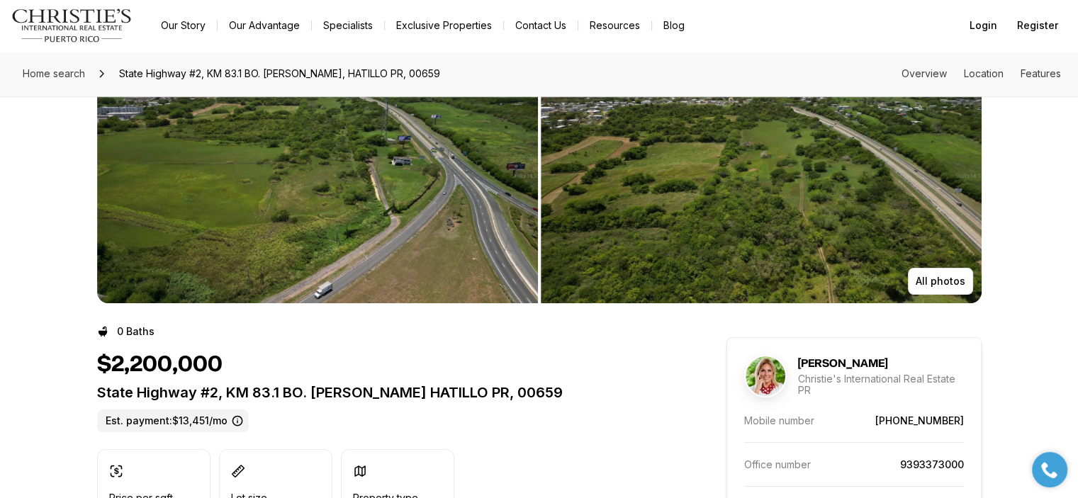
scroll to position [283, 0]
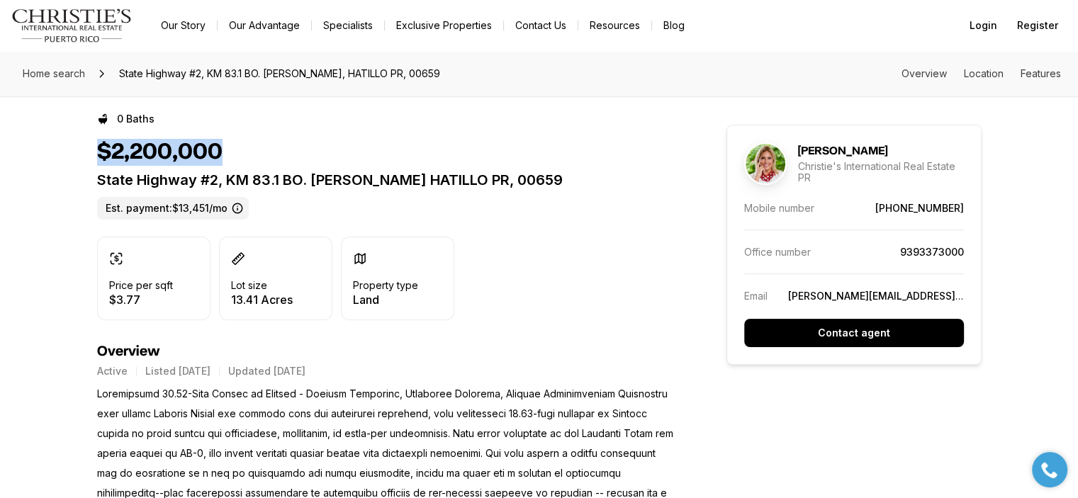
drag, startPoint x: 227, startPoint y: 145, endPoint x: 96, endPoint y: 155, distance: 131.5
click at [97, 155] on div "$2,200,000" at bounding box center [386, 152] width 578 height 27
copy h1 "$2,200,000"
click at [636, 274] on div "Price per sqft $3.77 Lot size 13.41 Acres Property type Land" at bounding box center [386, 279] width 578 height 84
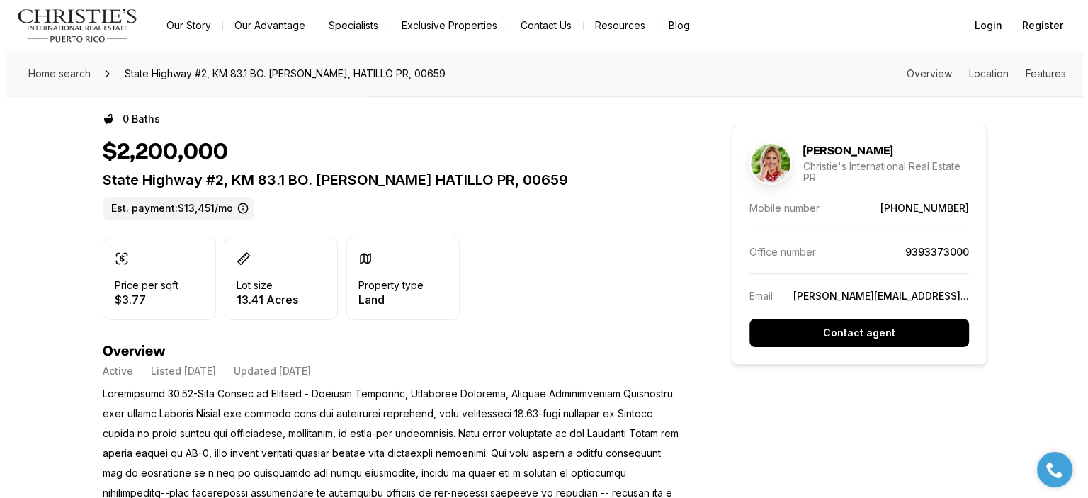
scroll to position [0, 0]
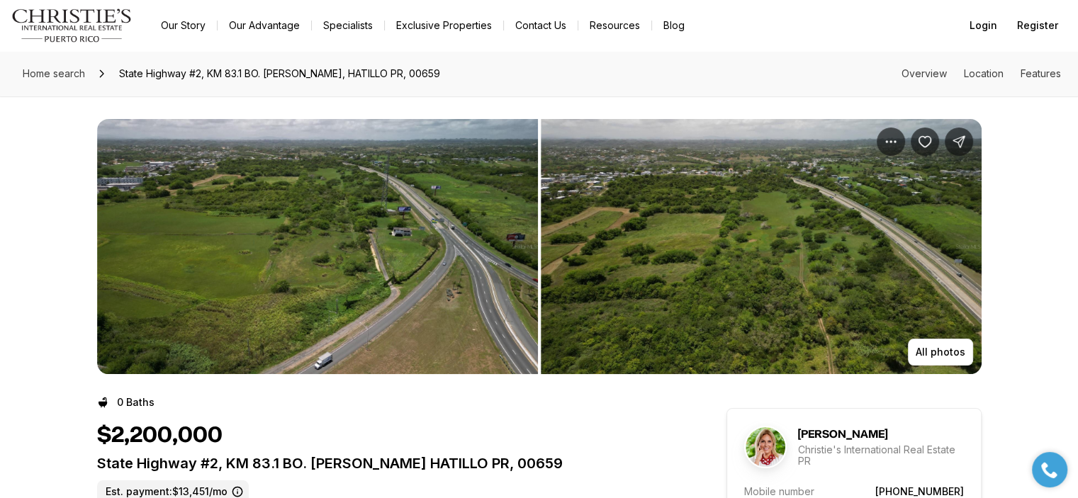
click at [397, 150] on img "View image gallery" at bounding box center [317, 246] width 441 height 255
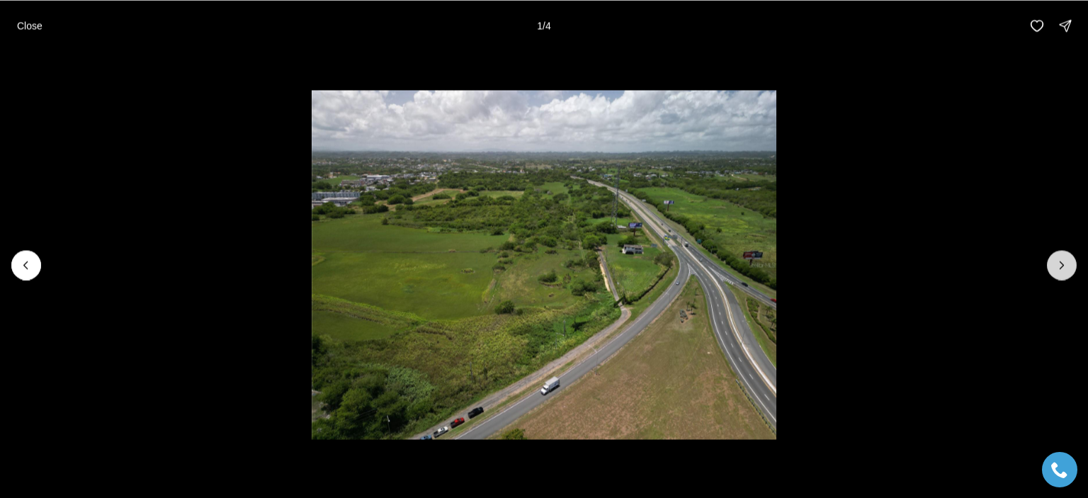
click at [1055, 267] on icon "Next slide" at bounding box center [1062, 265] width 14 height 14
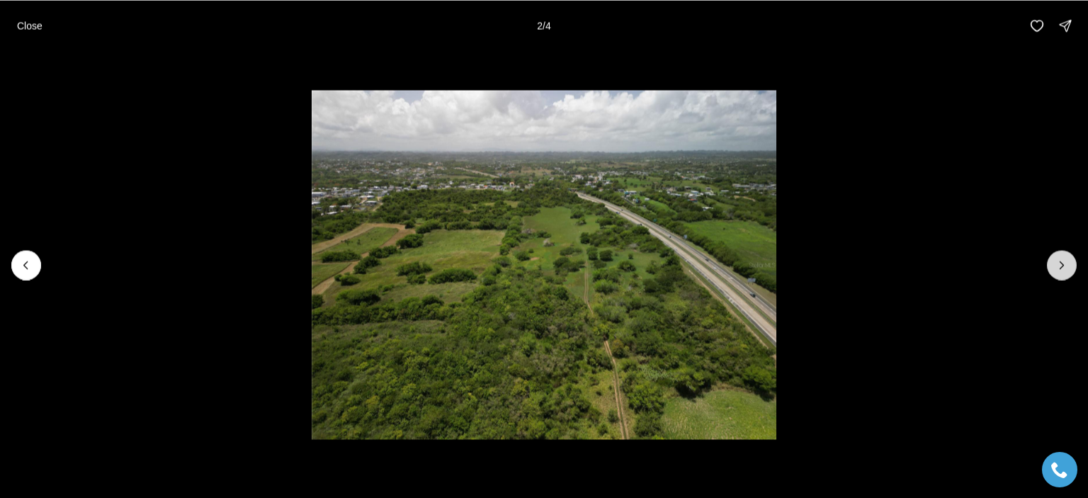
click at [1064, 265] on icon "Next slide" at bounding box center [1063, 264] width 4 height 7
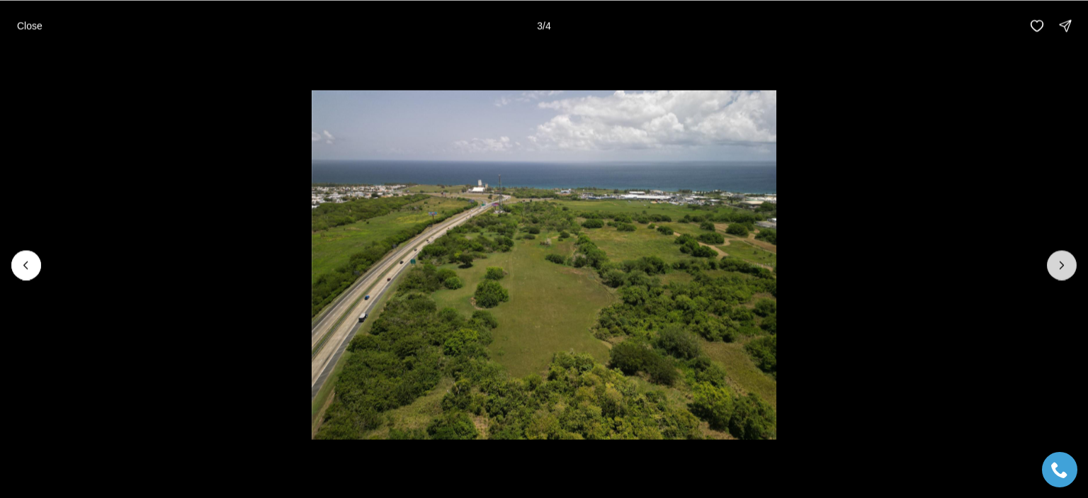
click at [1062, 264] on icon "Next slide" at bounding box center [1062, 265] width 14 height 14
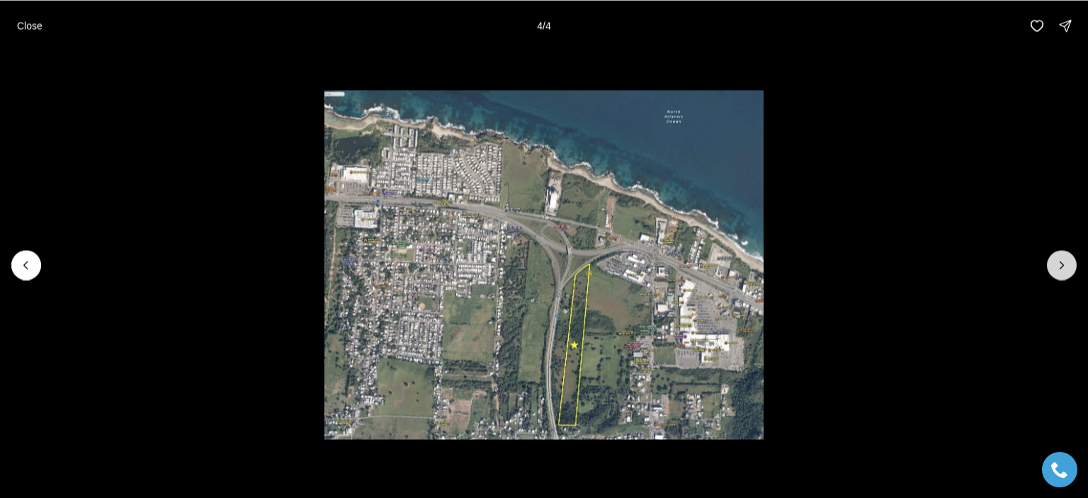
click at [1062, 264] on div at bounding box center [1062, 265] width 30 height 30
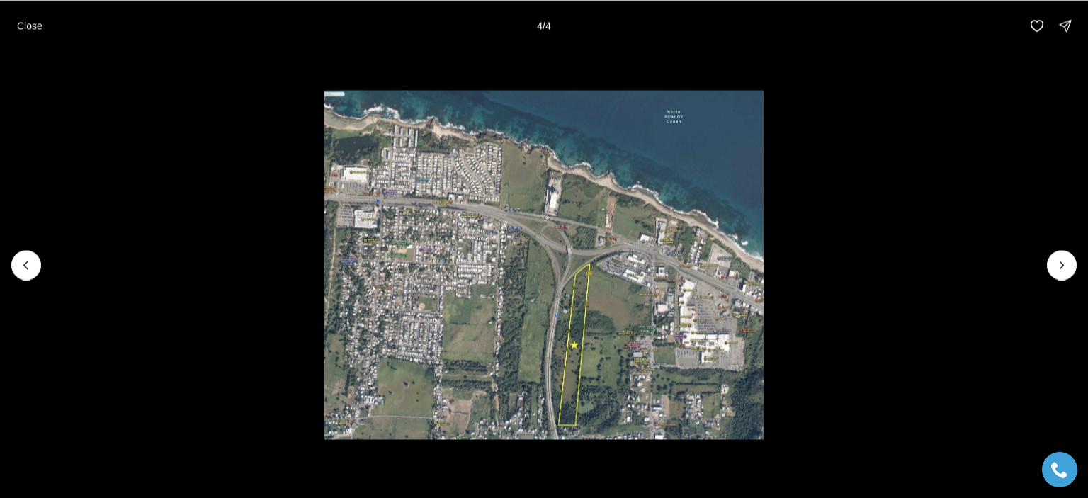
click at [1062, 264] on div at bounding box center [1062, 265] width 30 height 30
click at [34, 264] on button "Previous slide" at bounding box center [26, 265] width 30 height 30
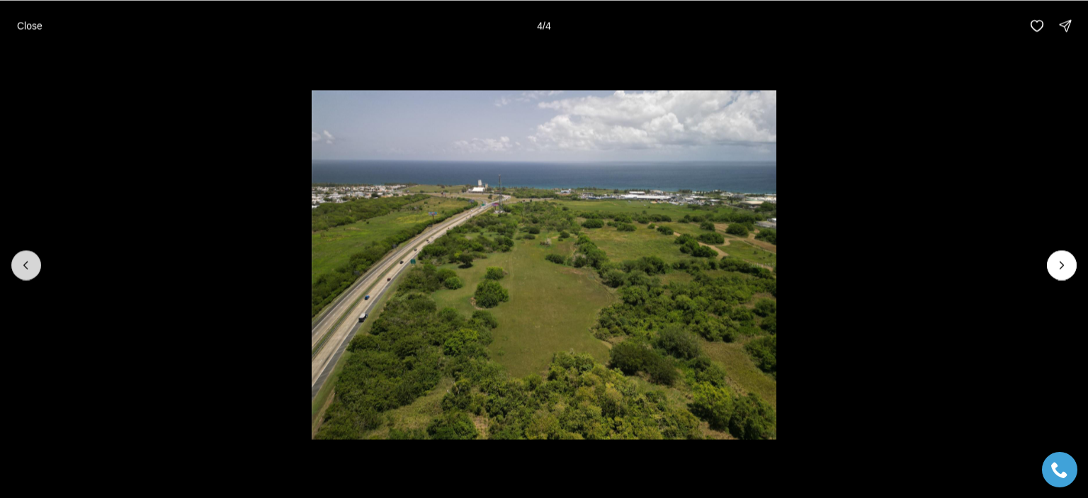
click at [34, 264] on button "Previous slide" at bounding box center [26, 265] width 30 height 30
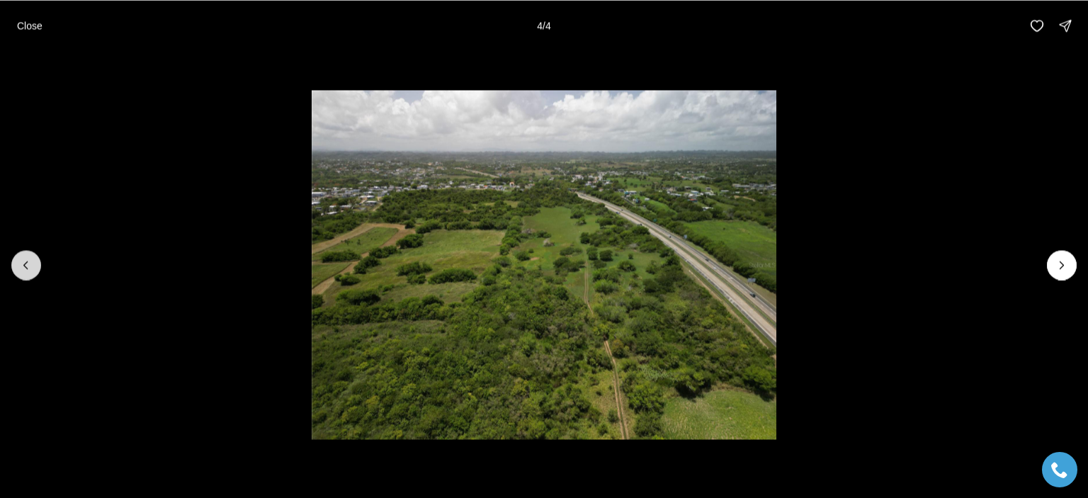
click at [34, 264] on button "Previous slide" at bounding box center [26, 265] width 30 height 30
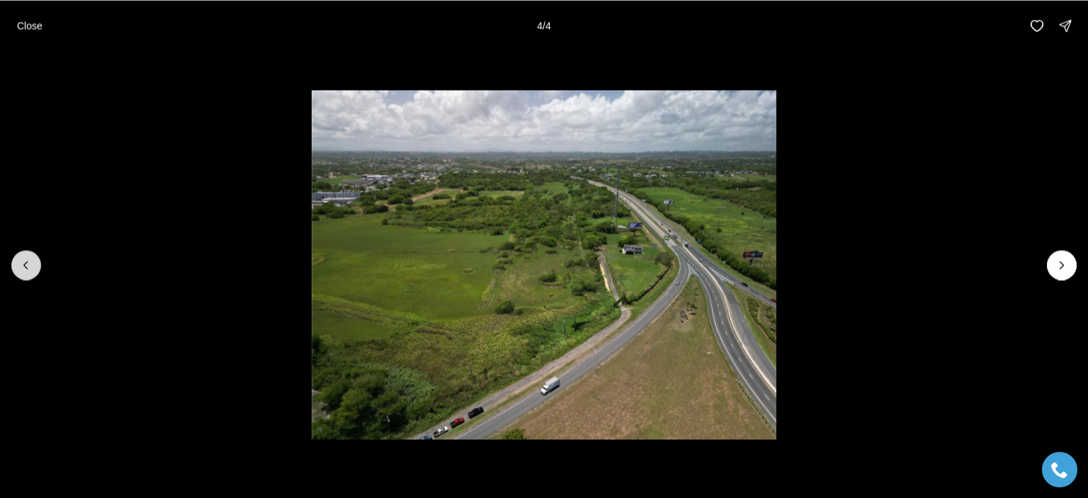
click at [34, 264] on button "Previous slide" at bounding box center [26, 265] width 30 height 30
click at [1069, 268] on button "Next slide" at bounding box center [1062, 265] width 30 height 30
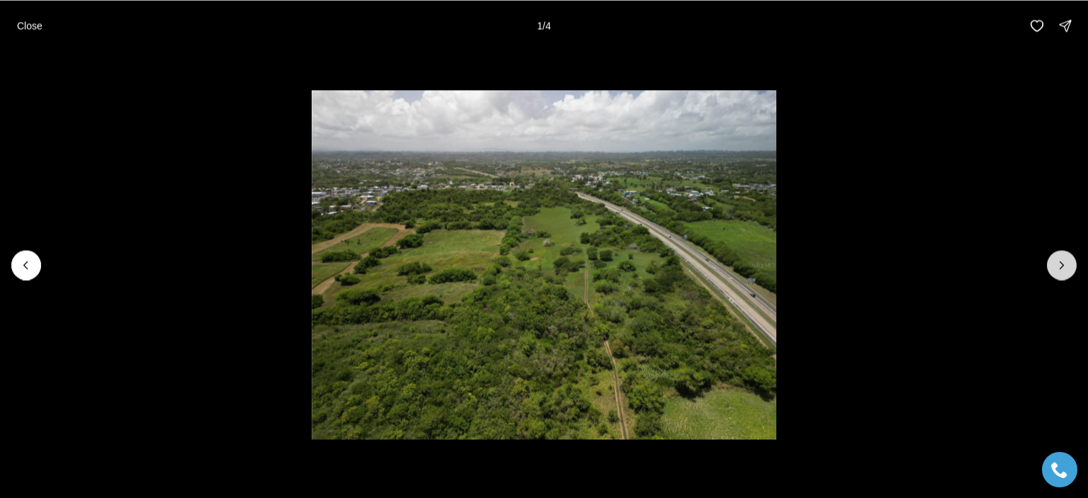
click at [1069, 268] on button "Next slide" at bounding box center [1062, 265] width 30 height 30
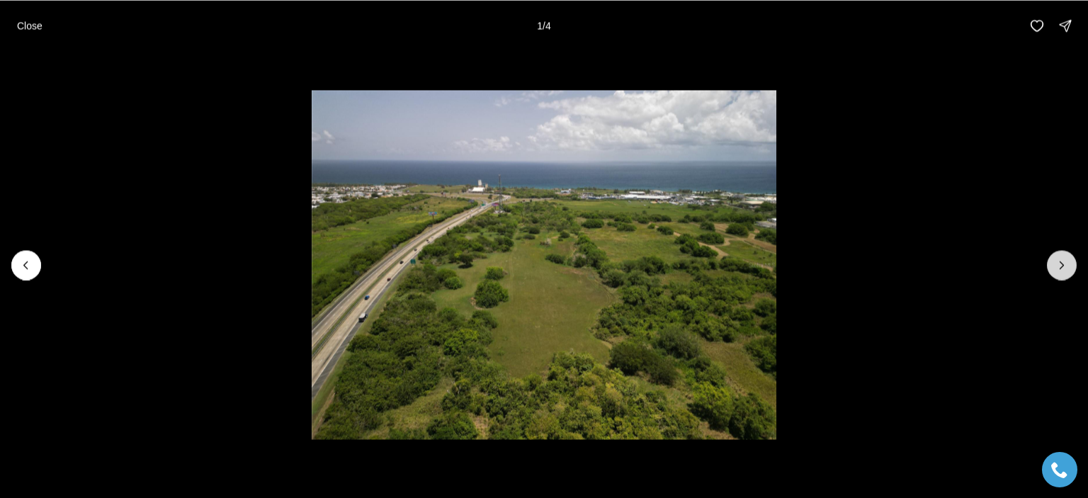
click at [1069, 269] on button "Next slide" at bounding box center [1062, 265] width 30 height 30
